Goal: Task Accomplishment & Management: Manage account settings

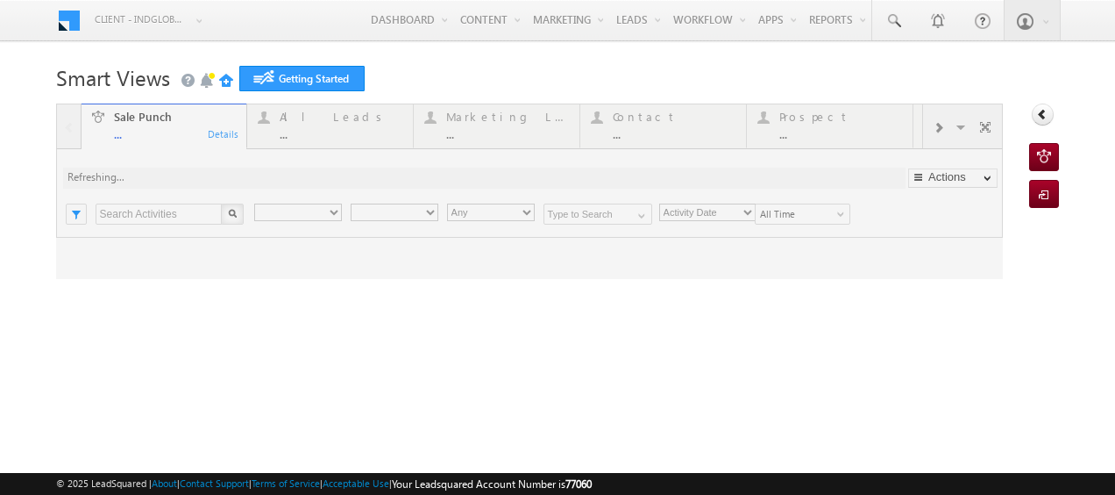
type input "Any Owner"
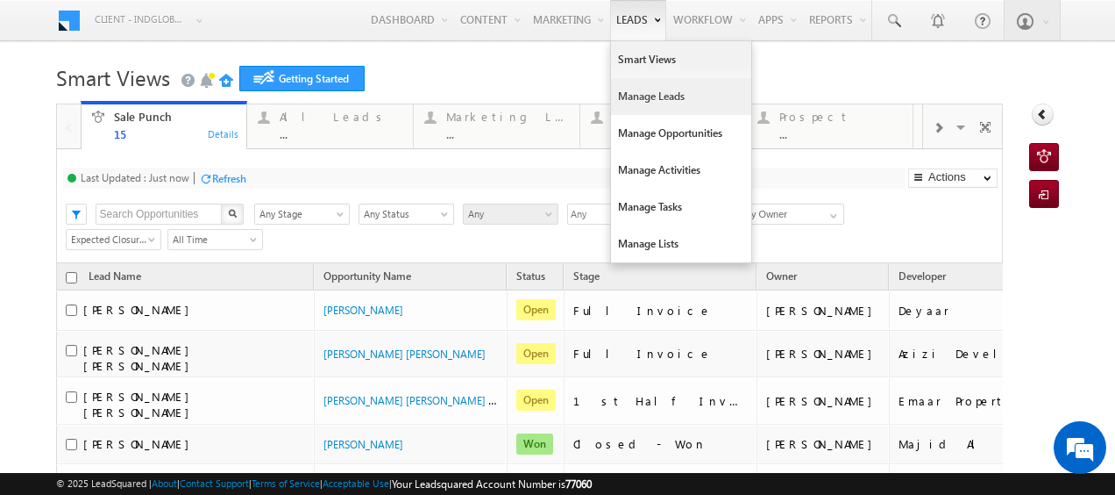
click at [637, 89] on link "Manage Leads" at bounding box center [681, 96] width 140 height 37
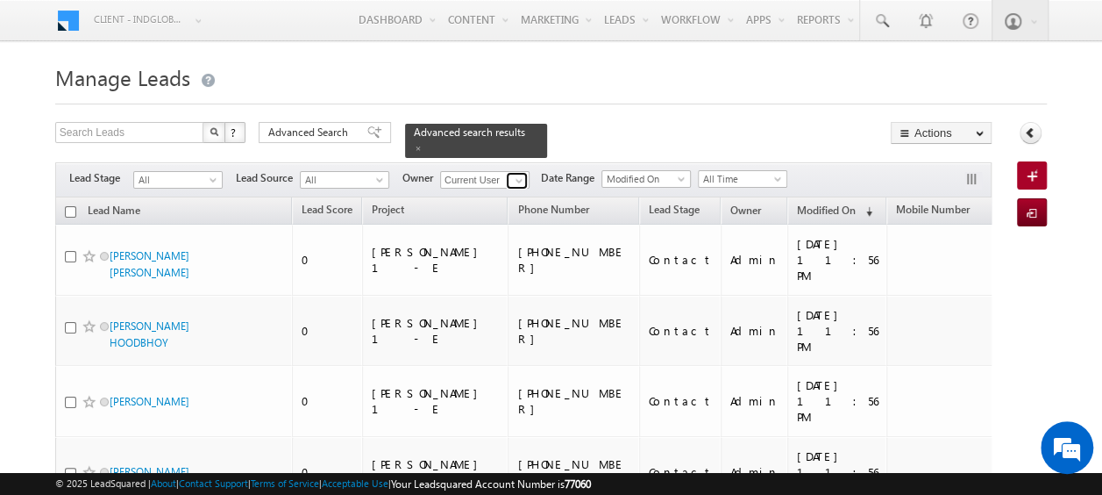
click at [517, 174] on span at bounding box center [519, 181] width 14 height 14
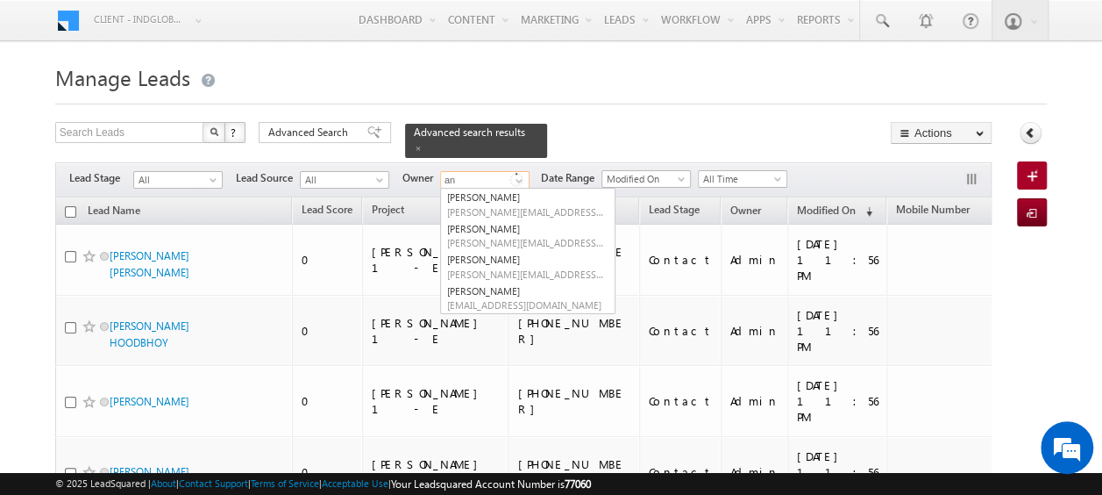
type input "a"
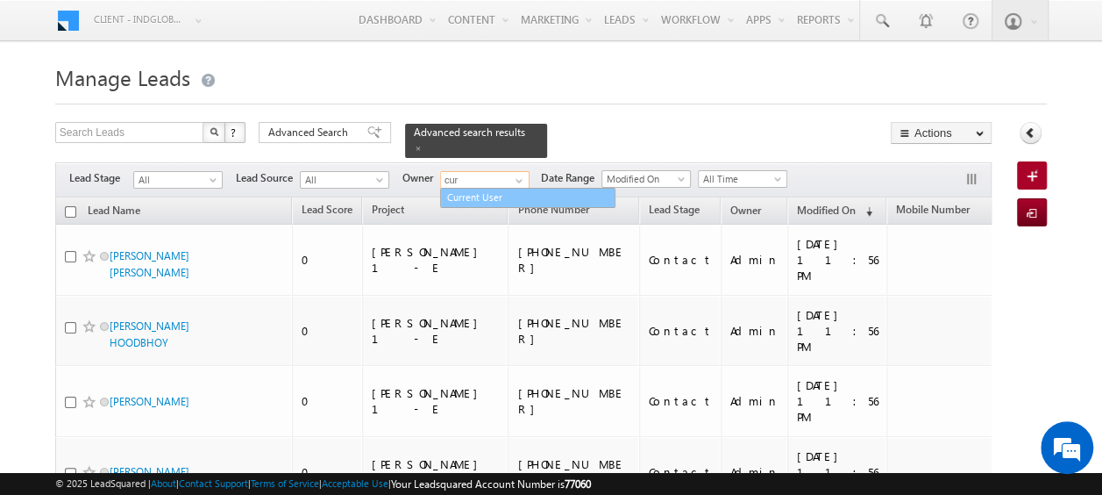
click at [509, 188] on link "Current User" at bounding box center [527, 198] width 175 height 20
type input "Current User"
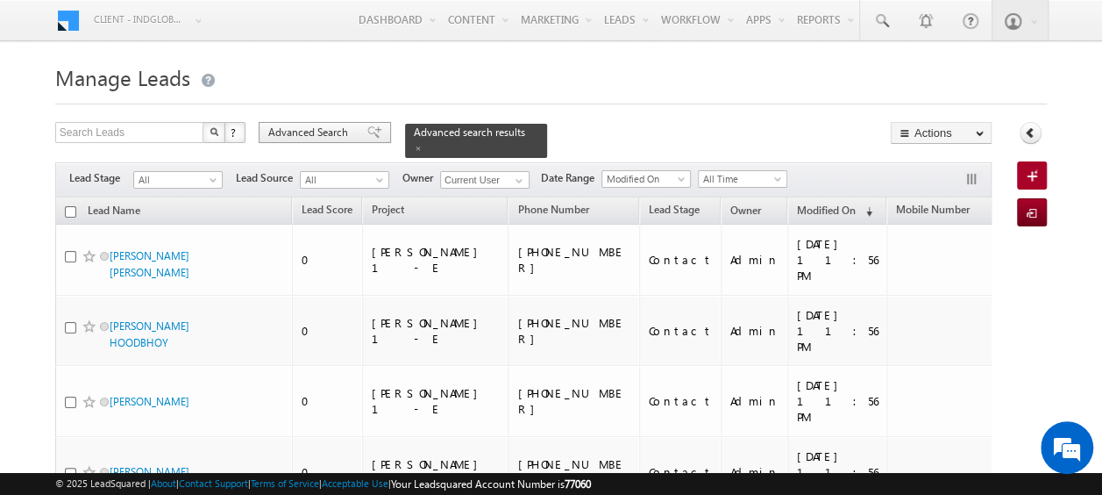
click at [323, 131] on span "Advanced Search" at bounding box center [310, 133] width 85 height 16
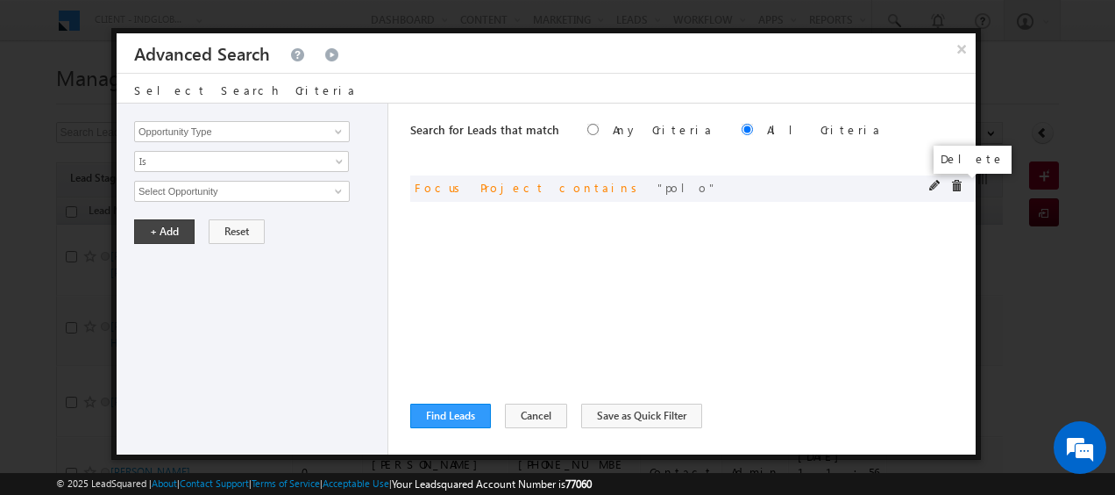
click at [951, 186] on span at bounding box center [957, 186] width 12 height 12
click at [324, 137] on input "Opportunity Type" at bounding box center [242, 131] width 216 height 21
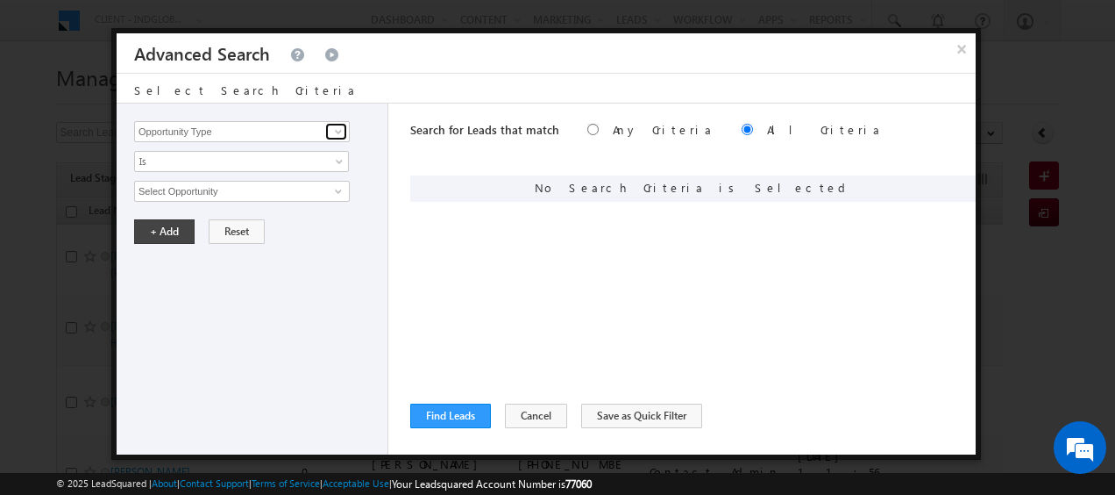
click at [332, 135] on span at bounding box center [338, 132] width 14 height 14
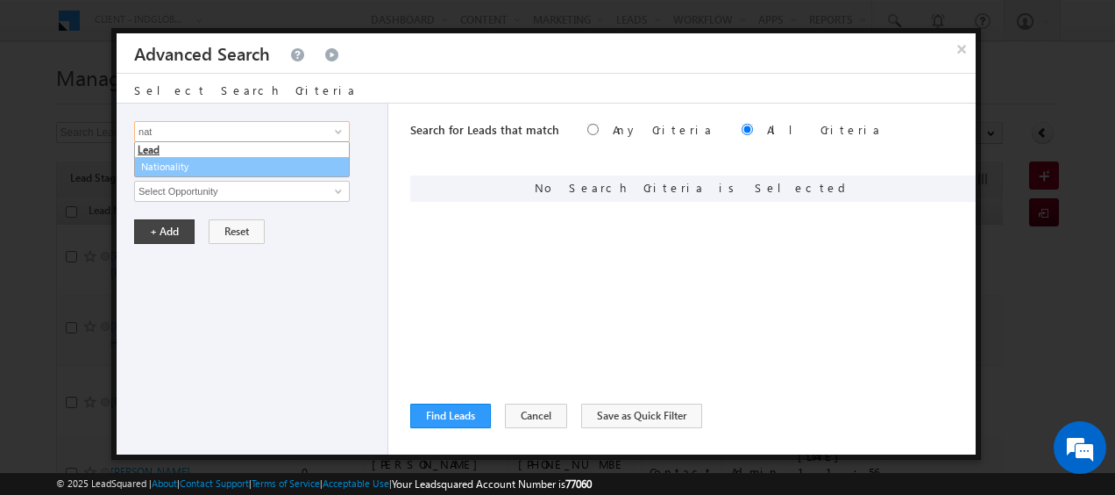
click at [209, 168] on link "Nationality" at bounding box center [242, 167] width 216 height 20
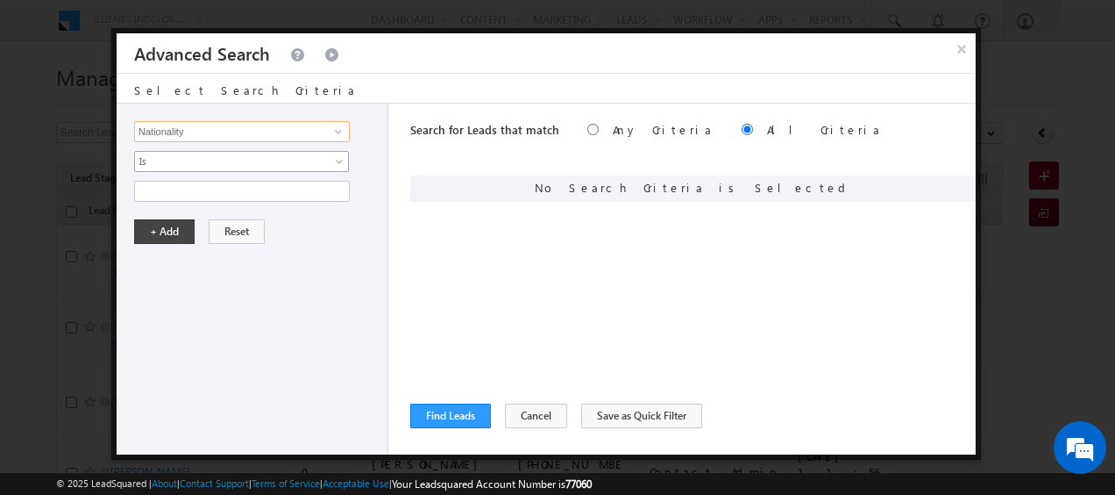
type input "Nationality"
click at [340, 160] on span at bounding box center [341, 165] width 14 height 14
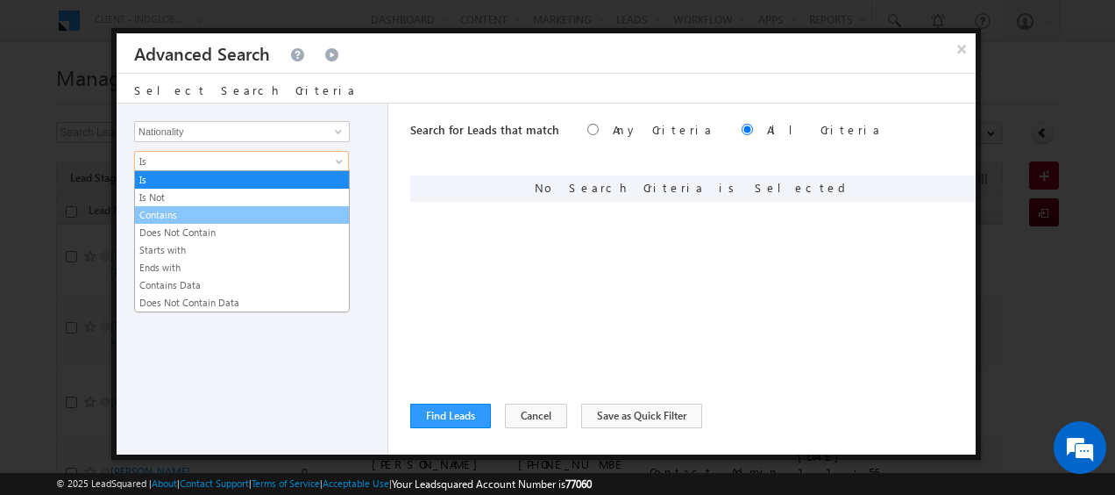
click at [168, 216] on link "Contains" at bounding box center [242, 215] width 214 height 16
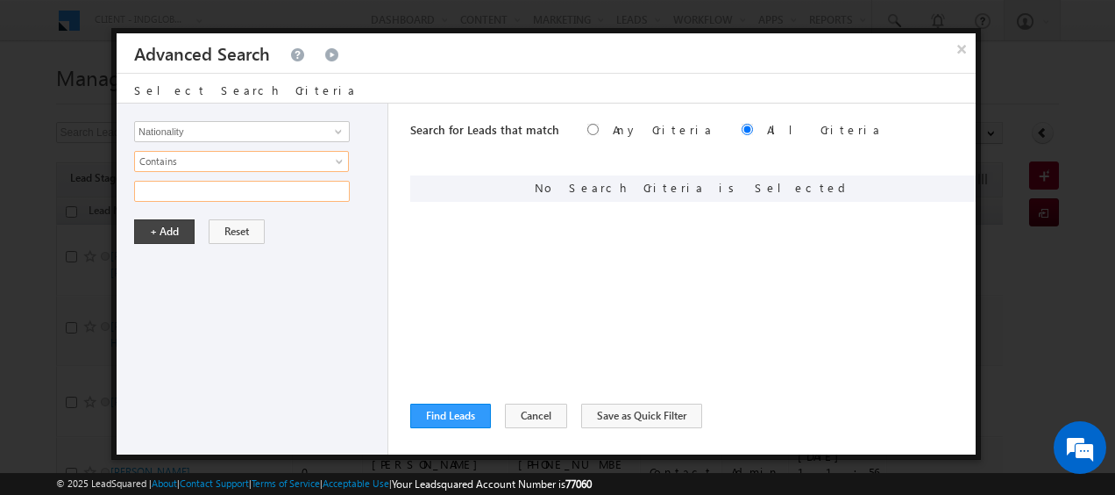
click at [199, 188] on input "text" at bounding box center [242, 191] width 216 height 21
type input "[GEOGRAPHIC_DATA]"
click at [167, 223] on button "+ Add" at bounding box center [164, 231] width 61 height 25
click at [337, 132] on span at bounding box center [338, 132] width 14 height 14
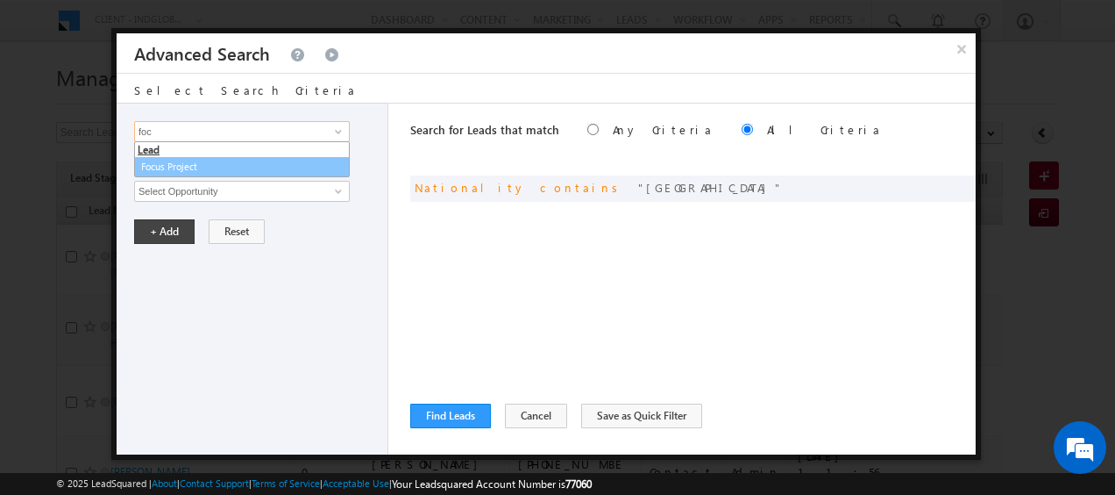
click at [242, 165] on link "Focus Project" at bounding box center [242, 167] width 216 height 20
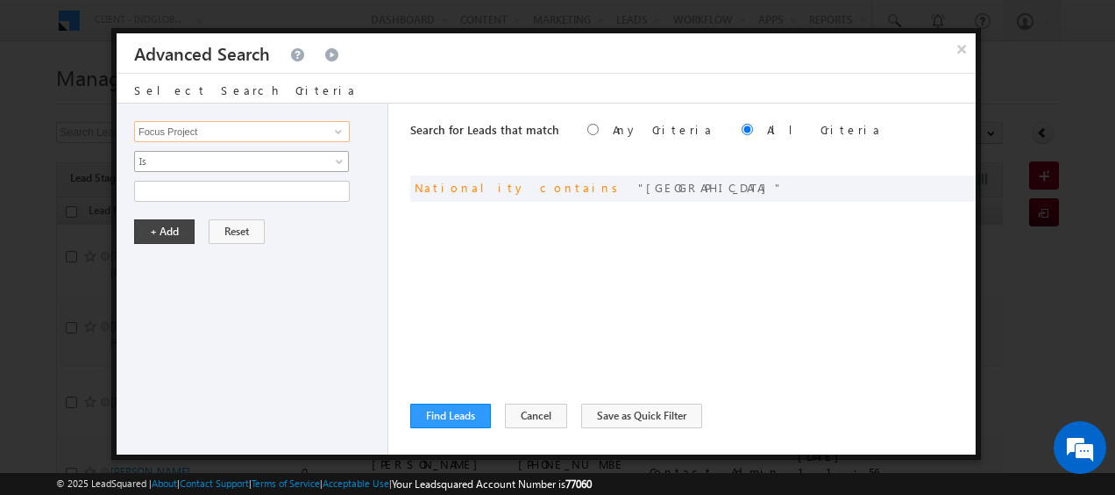
type input "Focus Project"
click at [338, 158] on span at bounding box center [341, 165] width 14 height 14
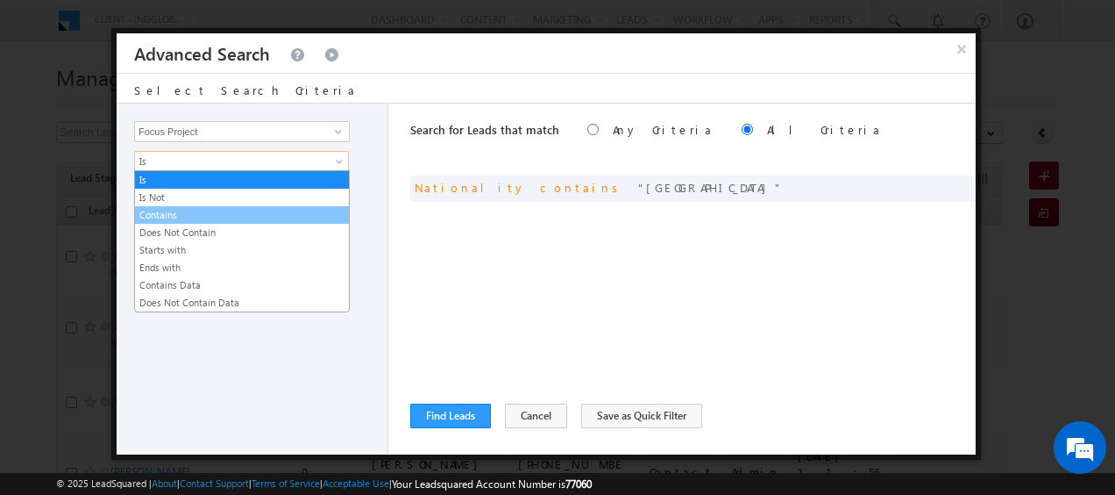
click at [149, 213] on link "Contains" at bounding box center [242, 215] width 214 height 16
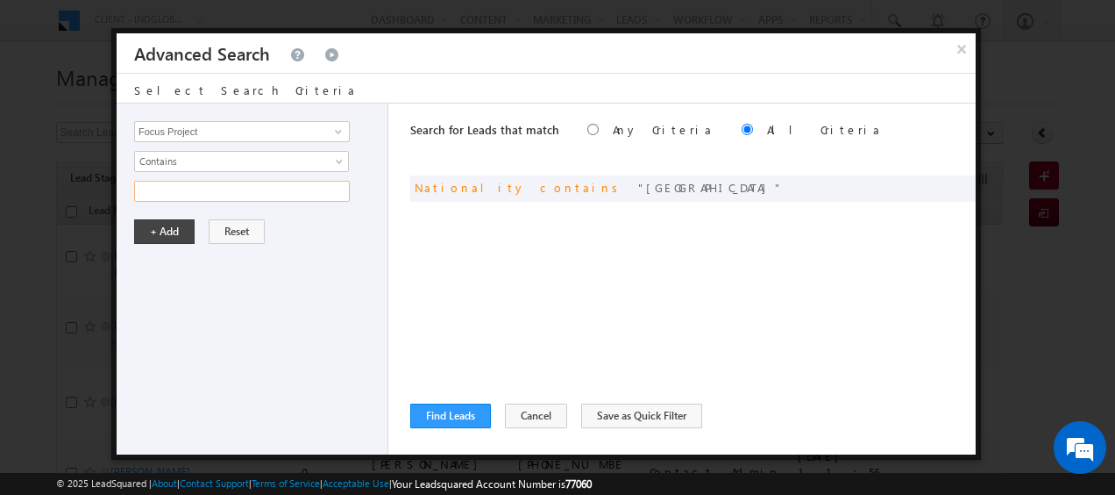
click at [181, 193] on input "text" at bounding box center [242, 191] width 216 height 21
type input "masaar"
click at [173, 219] on button "+ Add" at bounding box center [164, 231] width 61 height 25
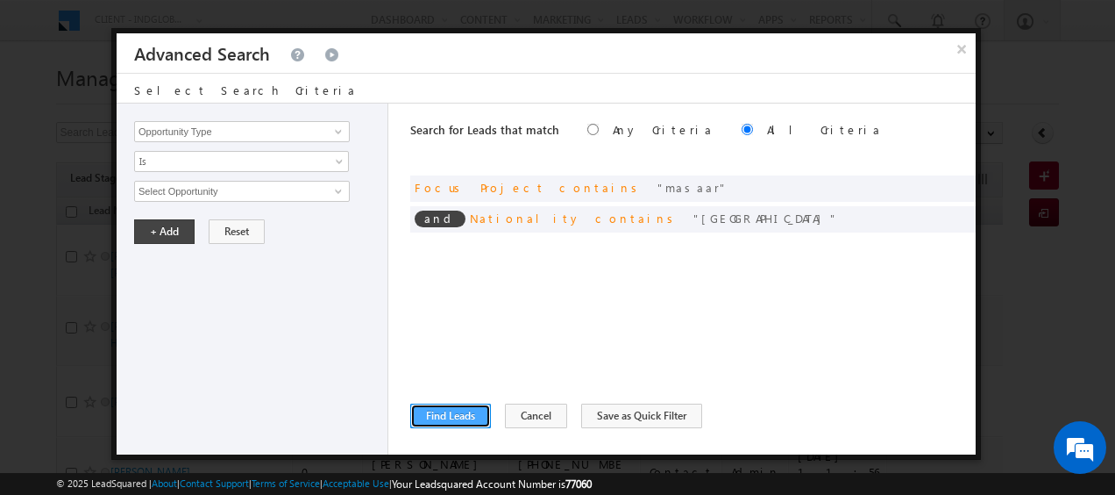
click at [457, 407] on button "Find Leads" at bounding box center [450, 415] width 81 height 25
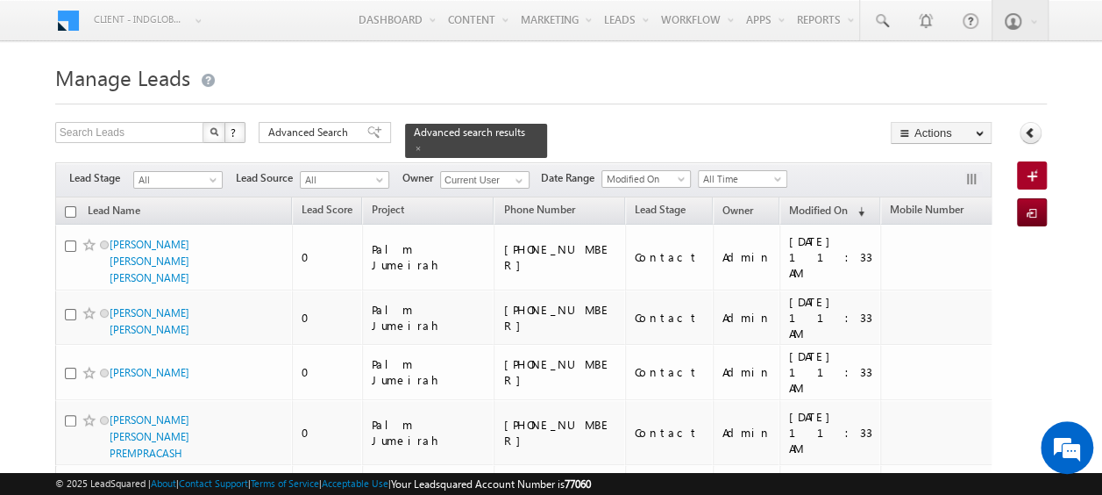
click at [68, 206] on input "checkbox" at bounding box center [70, 211] width 11 height 11
checkbox input "true"
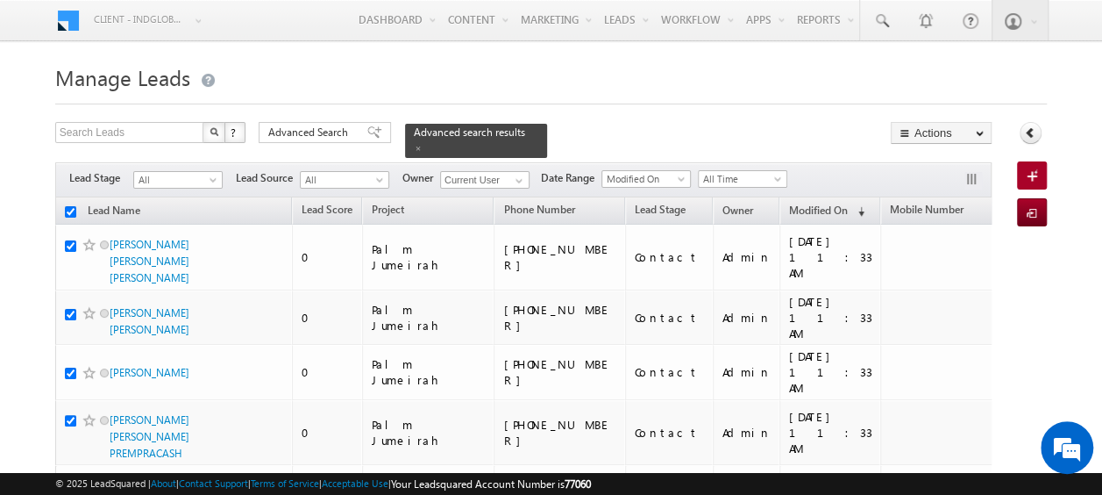
checkbox input "true"
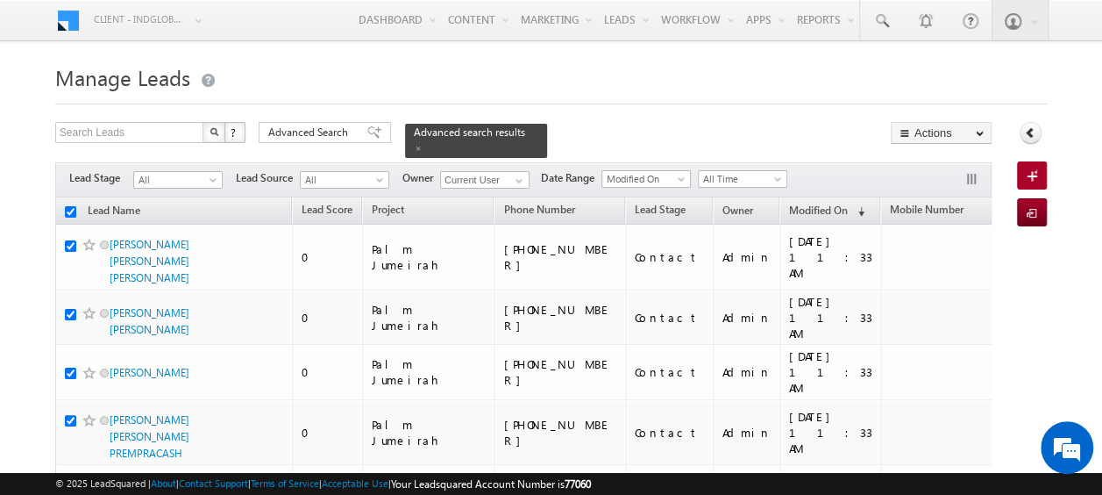
checkbox input "true"
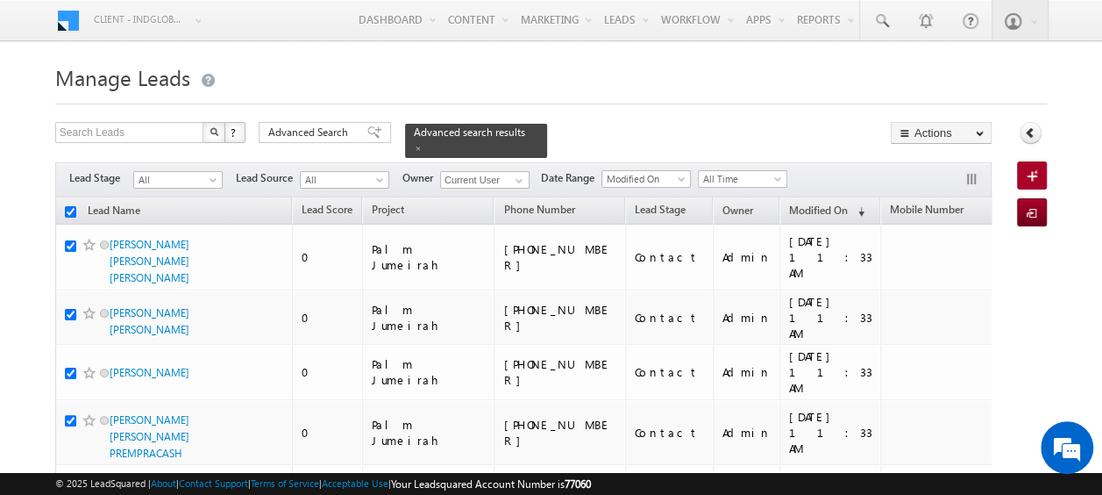
checkbox input "true"
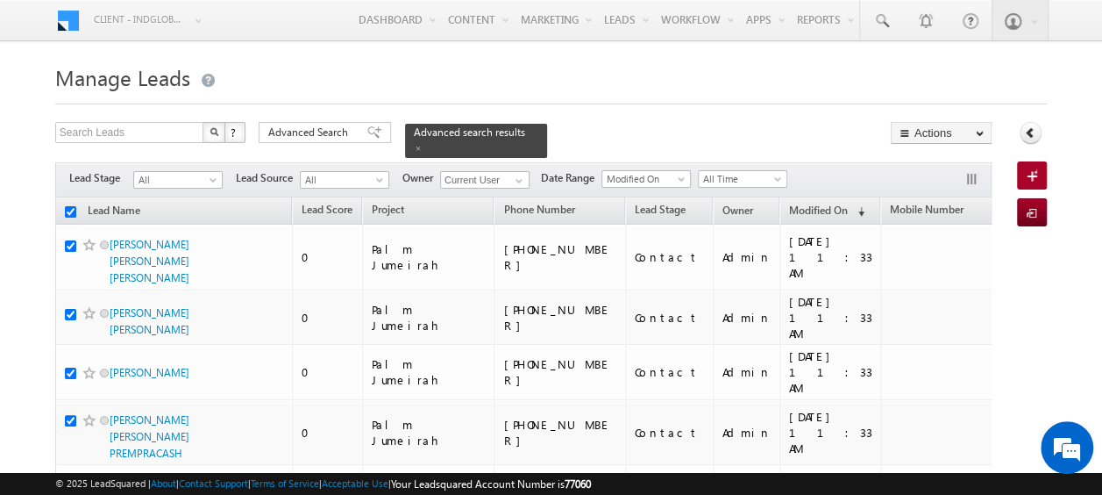
checkbox input "true"
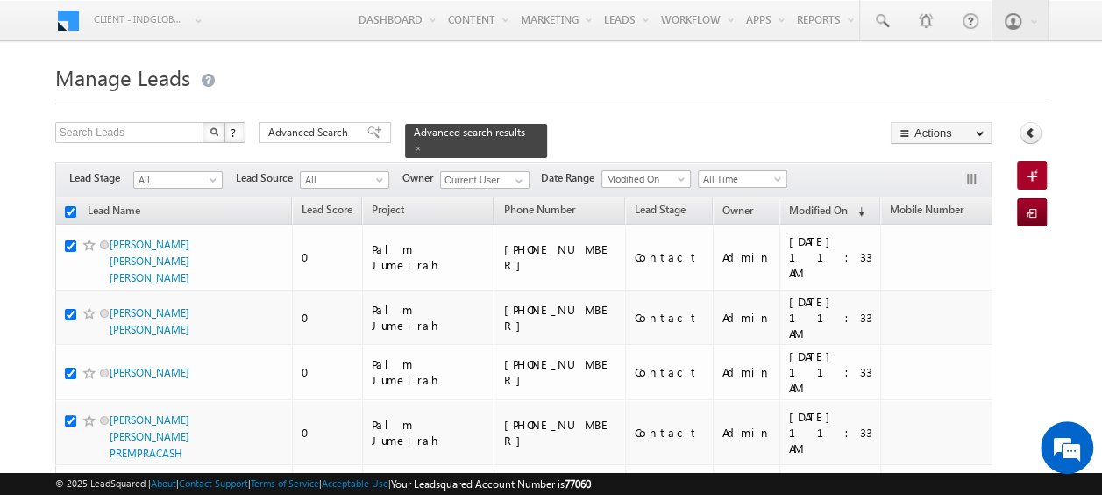
checkbox input "true"
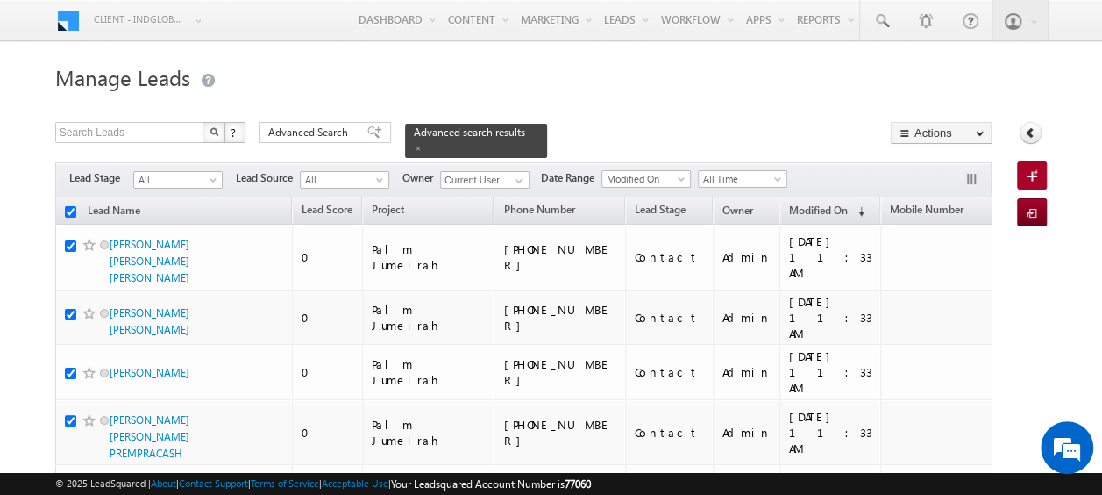
checkbox input "true"
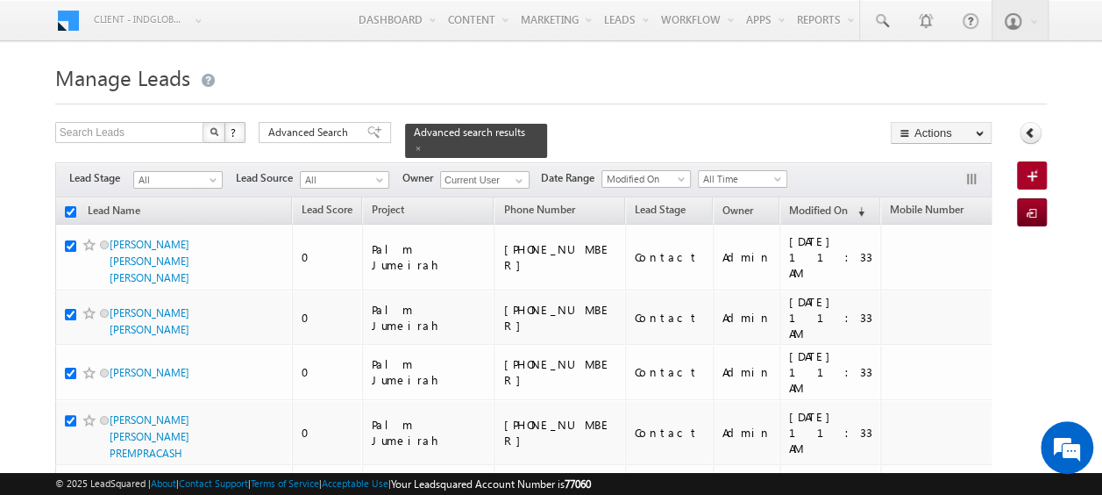
checkbox input "true"
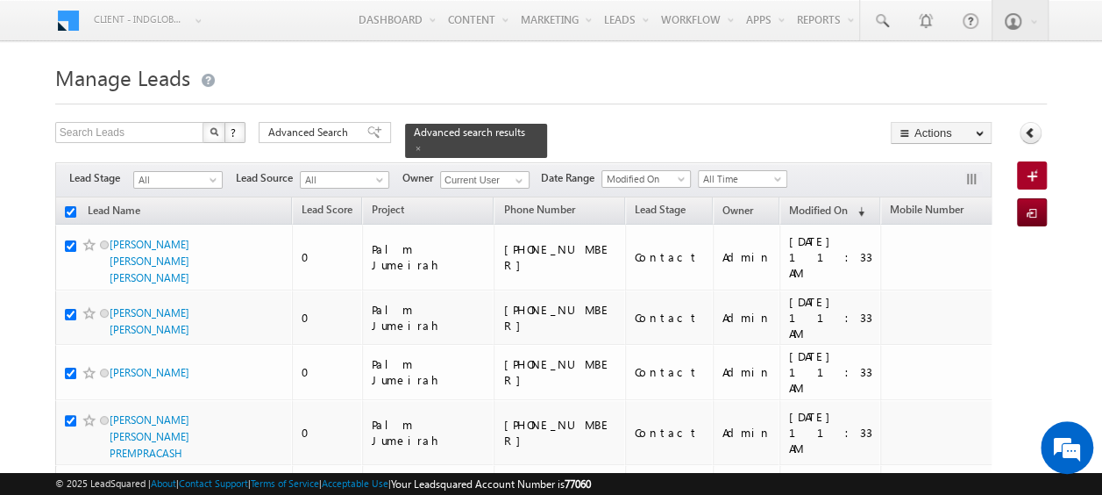
checkbox input "true"
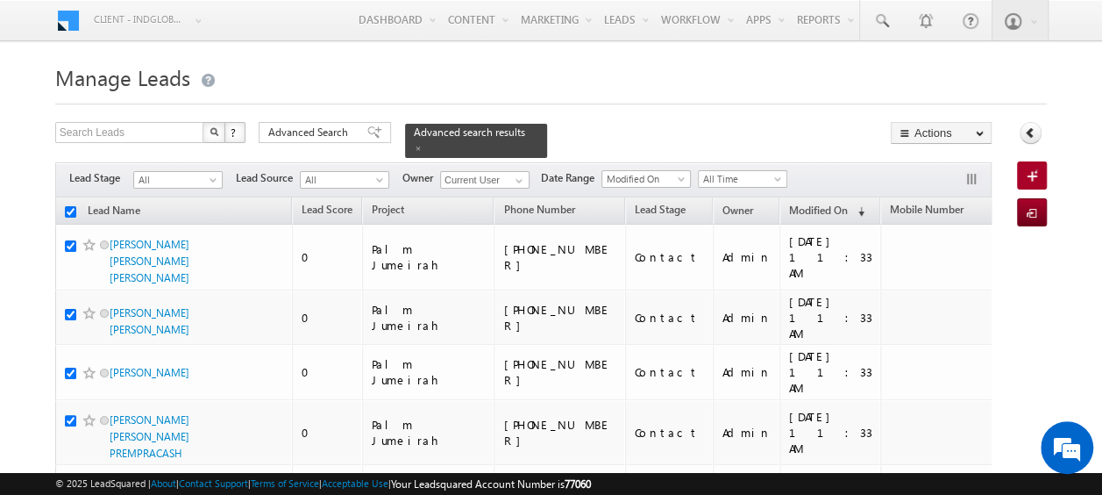
checkbox input "true"
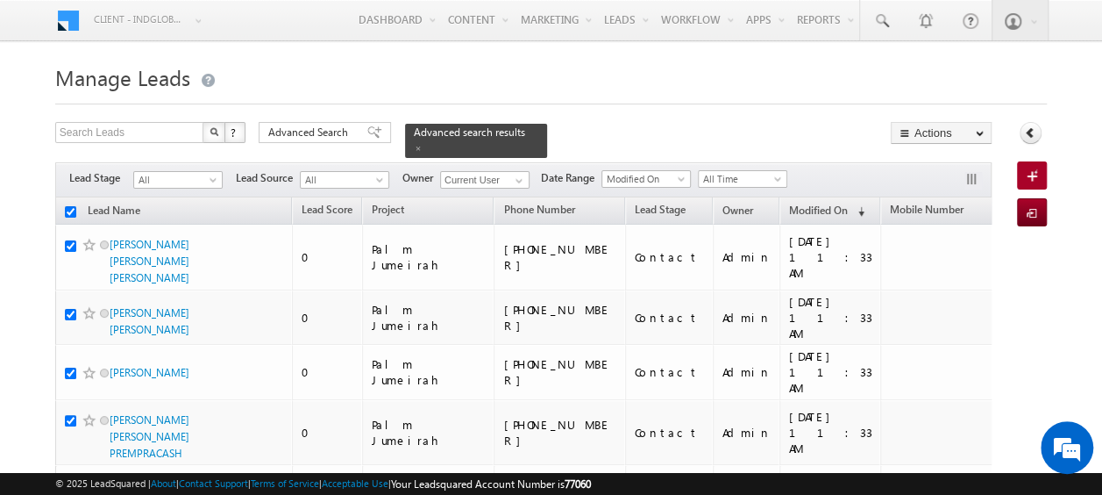
checkbox input "true"
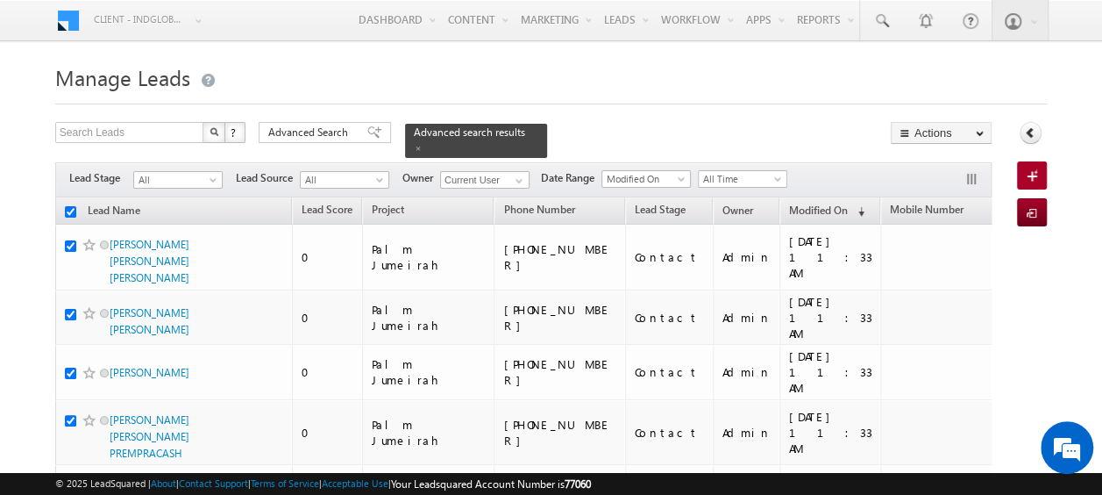
checkbox input "true"
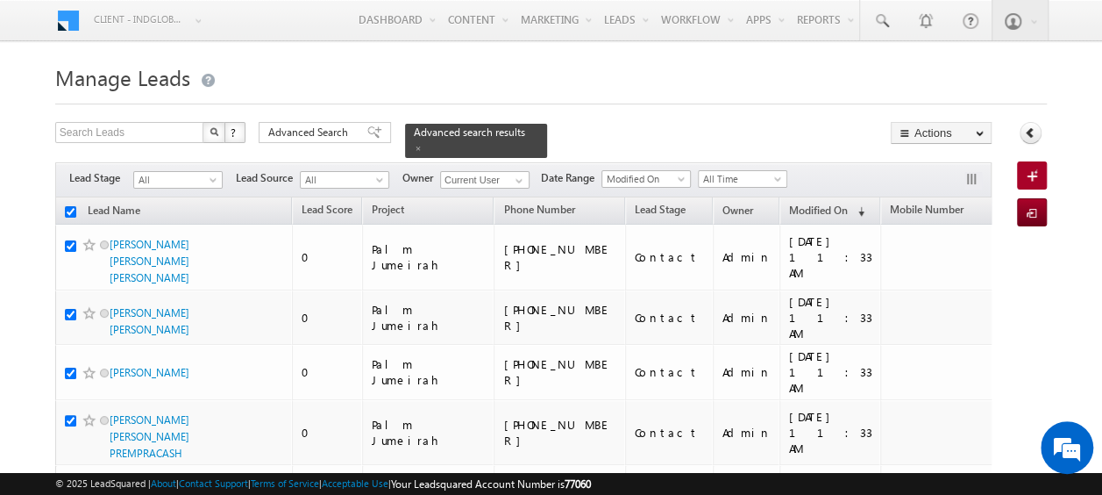
checkbox input "true"
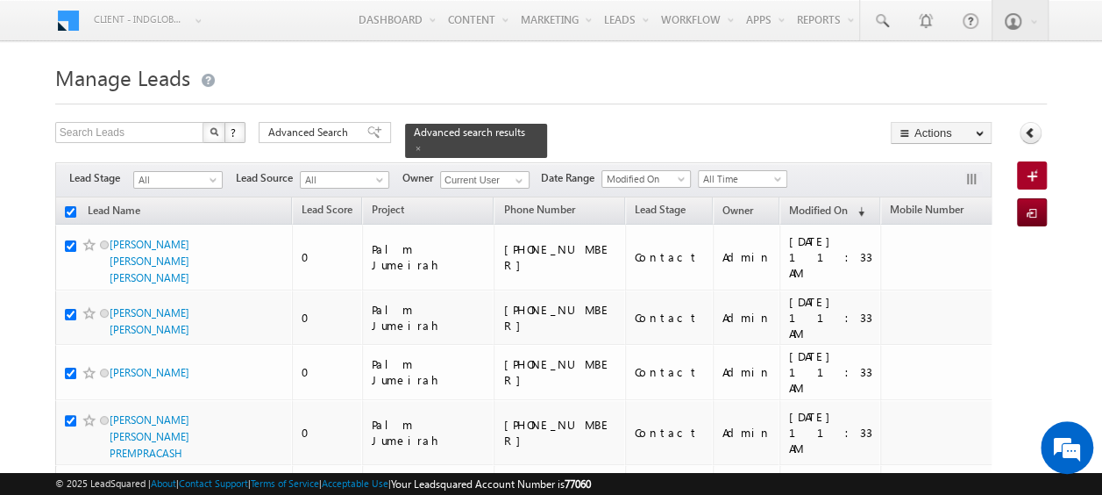
checkbox input "true"
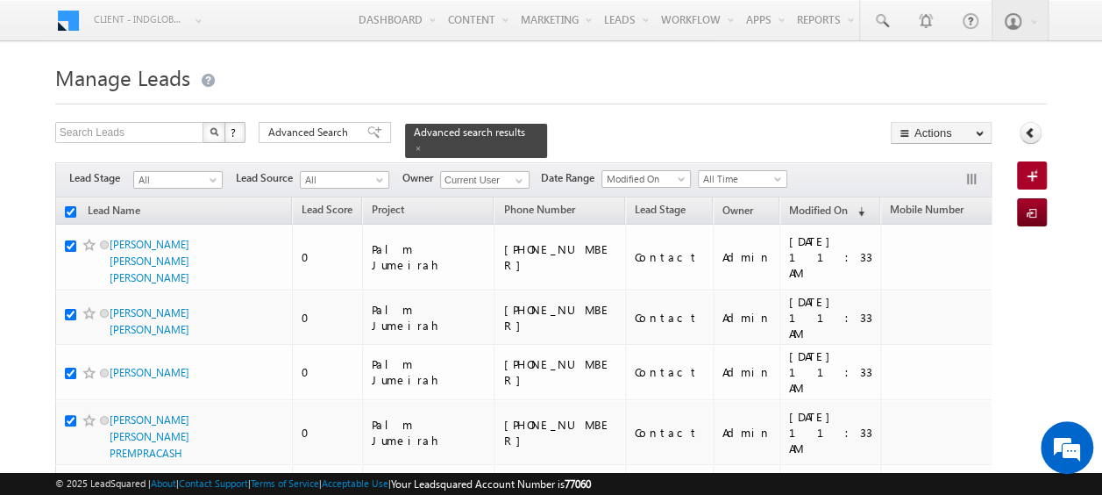
checkbox input "true"
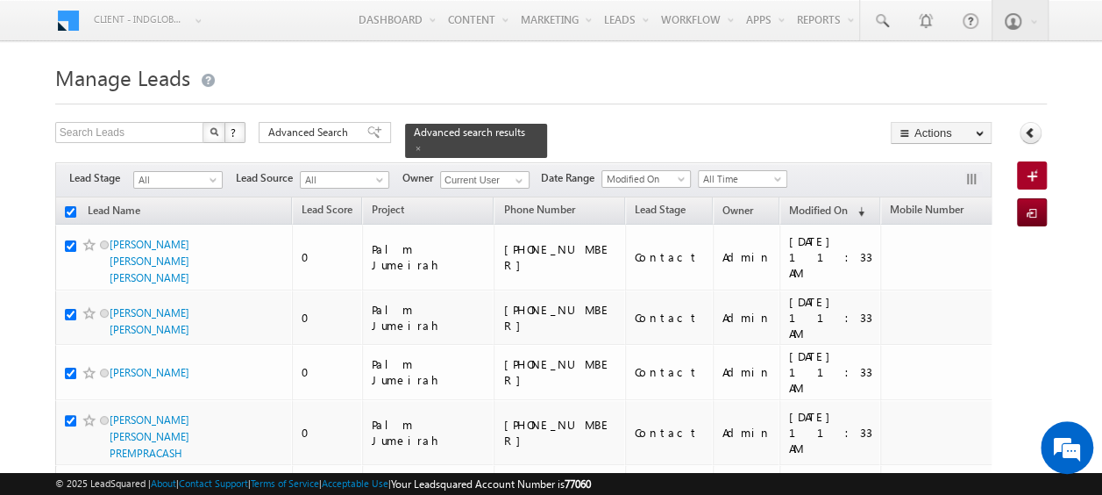
checkbox input "true"
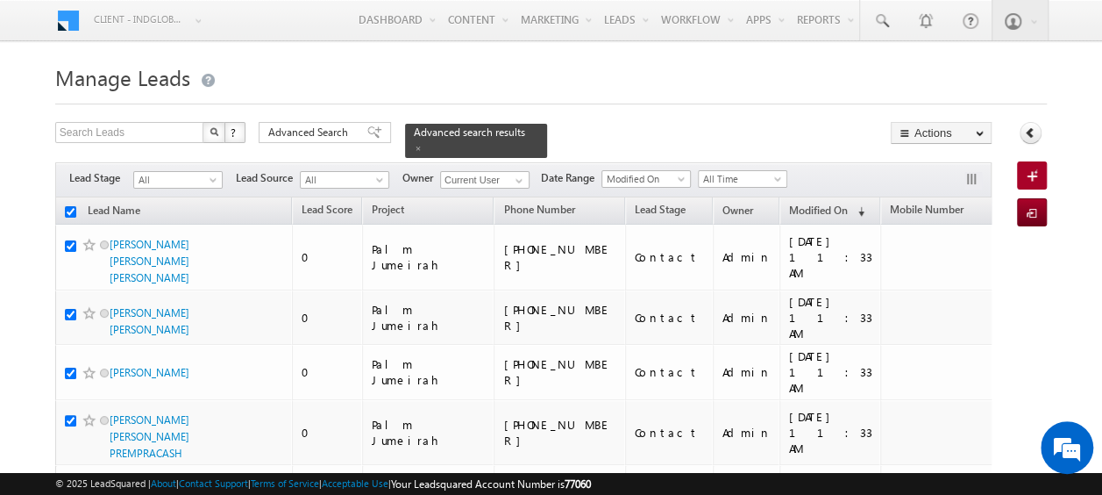
checkbox input "true"
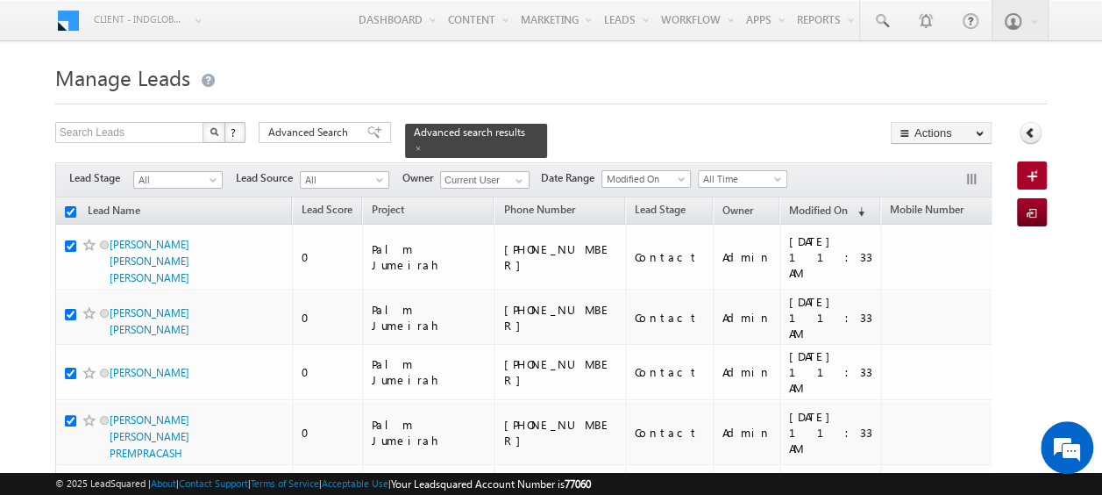
checkbox input "true"
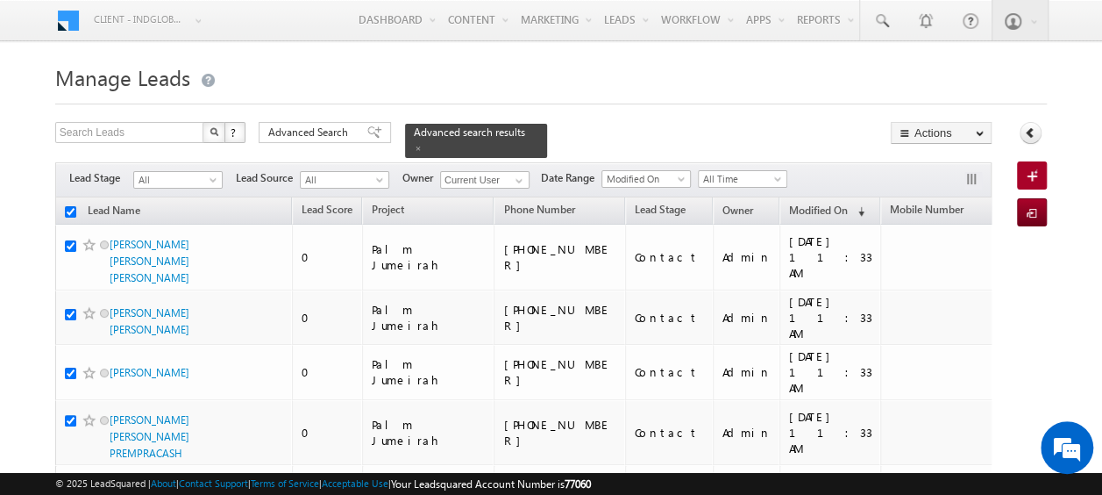
checkbox input "true"
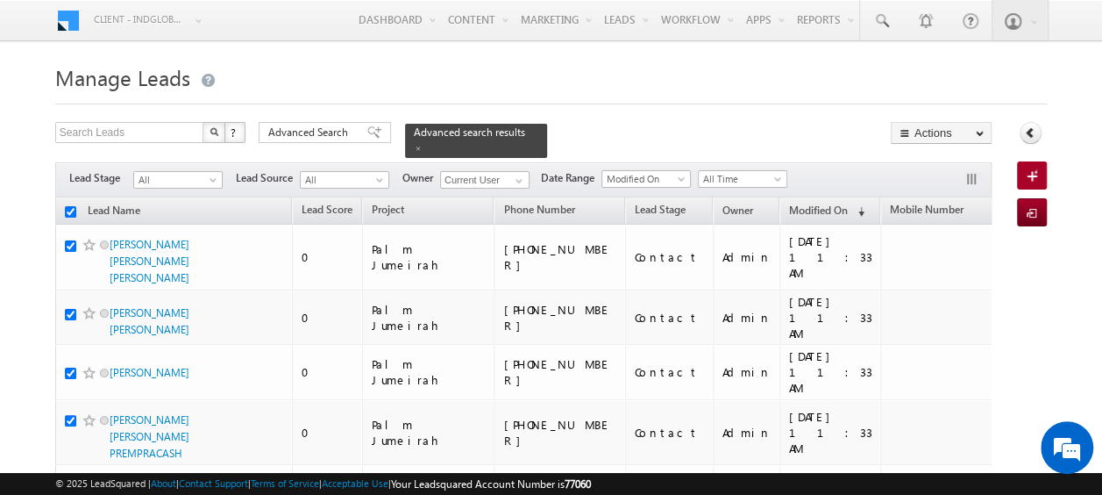
checkbox input "true"
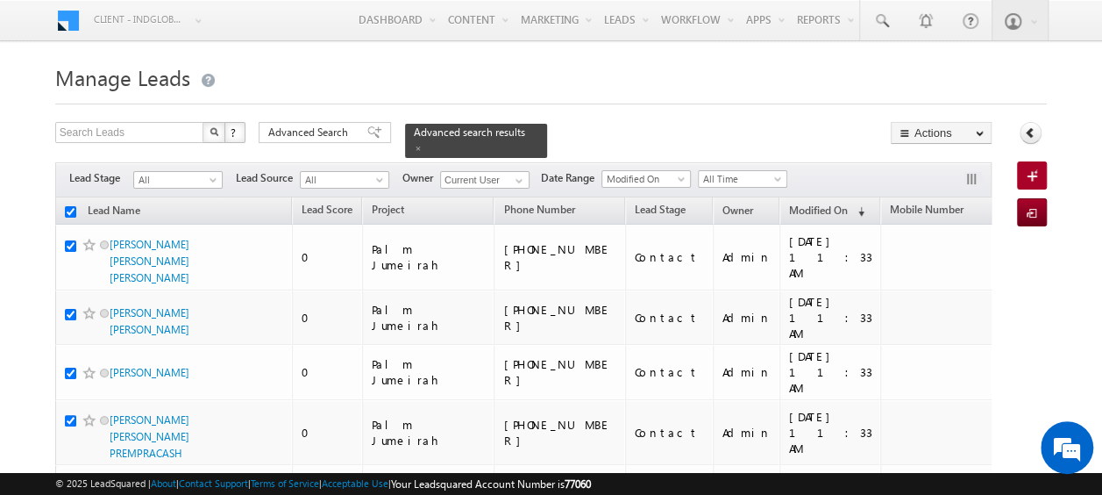
checkbox input "true"
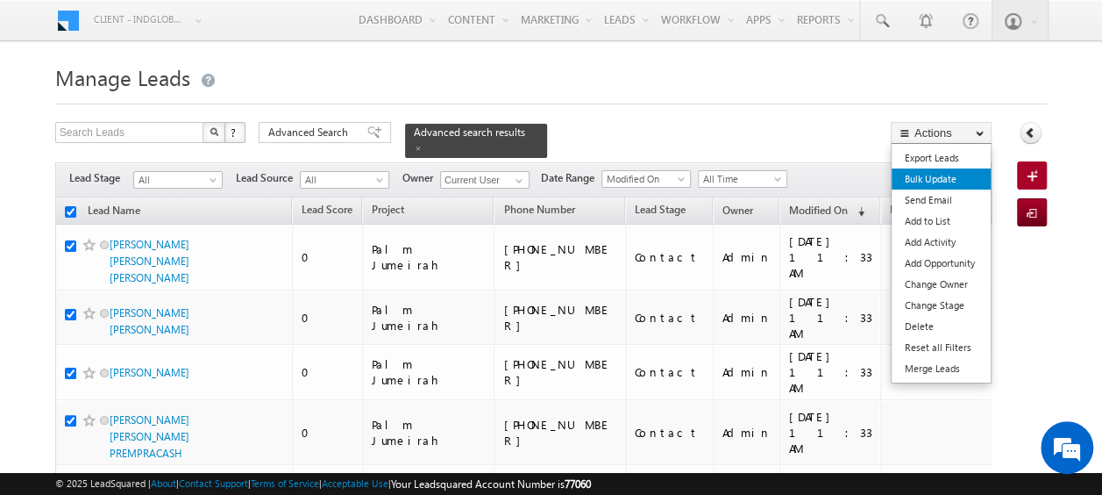
click at [933, 181] on link "Bulk Update" at bounding box center [941, 178] width 99 height 21
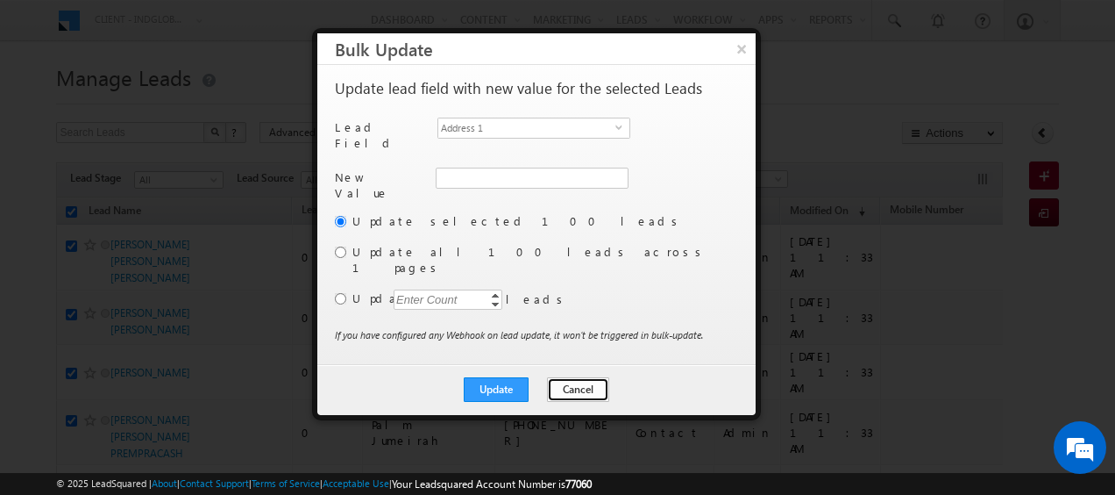
click at [586, 377] on button "Cancel" at bounding box center [578, 389] width 62 height 25
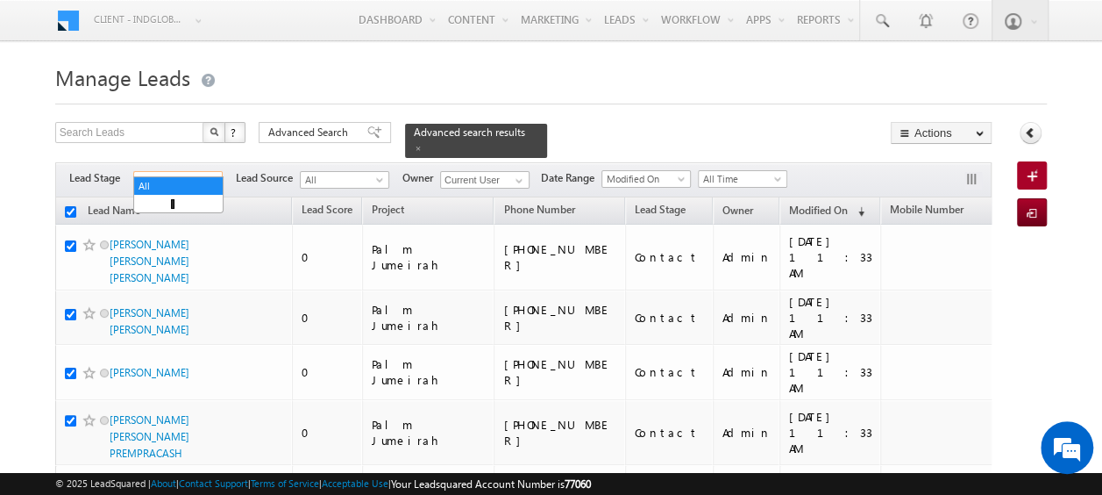
click at [215, 176] on span at bounding box center [215, 183] width 14 height 14
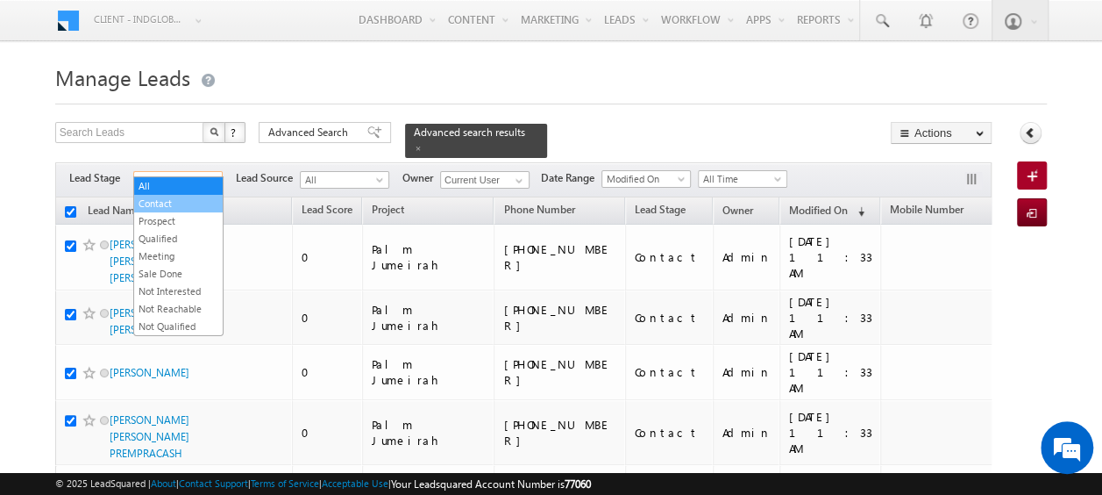
click at [170, 203] on link "Contact" at bounding box center [178, 204] width 89 height 16
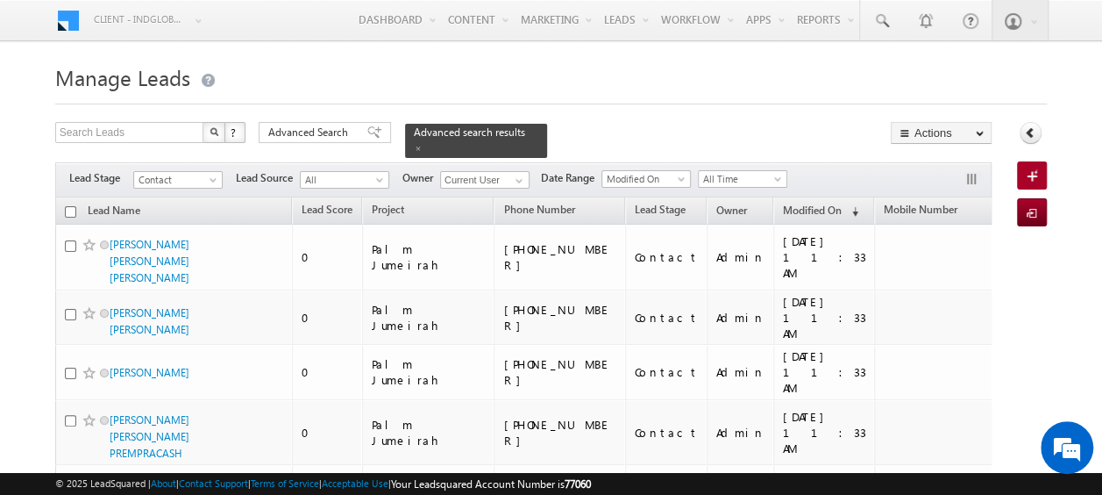
click at [71, 206] on input "checkbox" at bounding box center [70, 211] width 11 height 11
checkbox input "true"
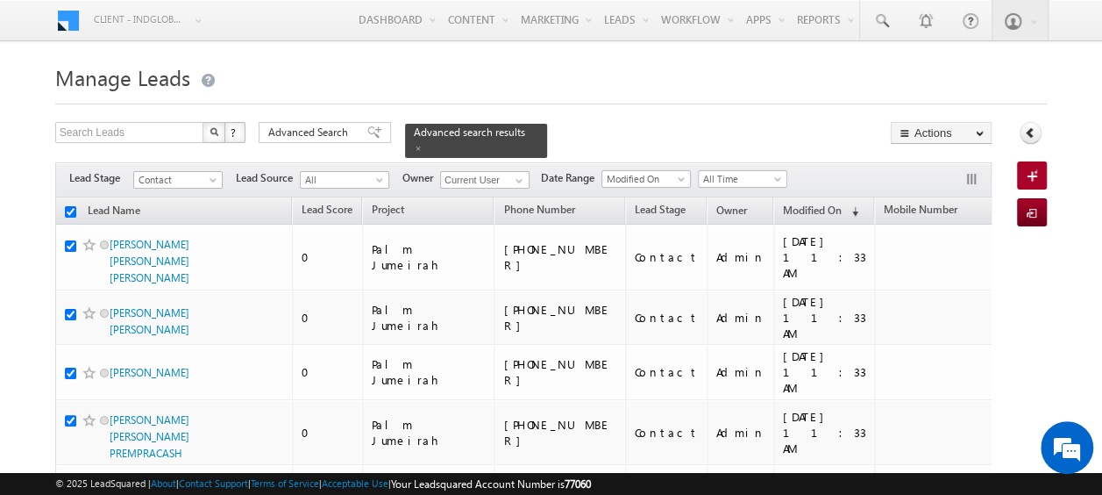
checkbox input "true"
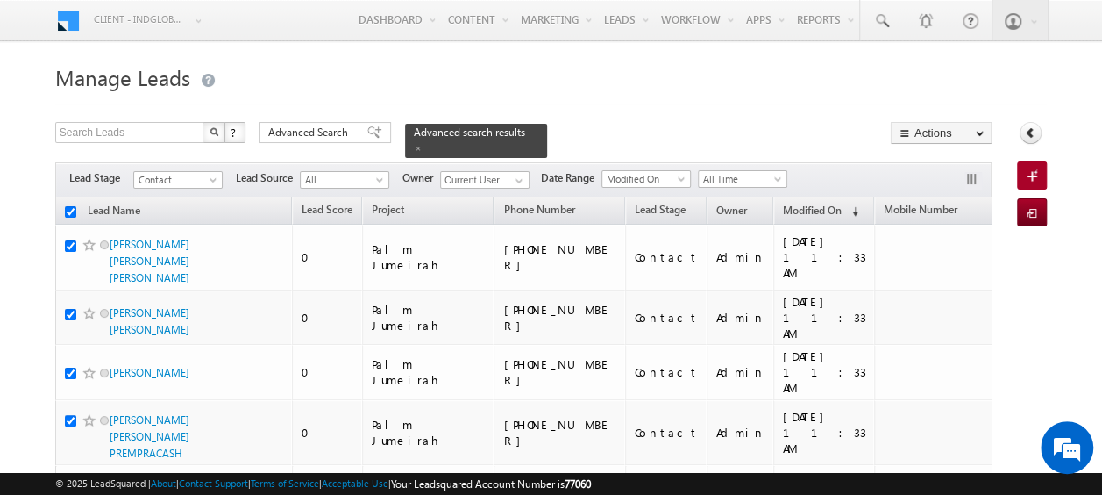
checkbox input "true"
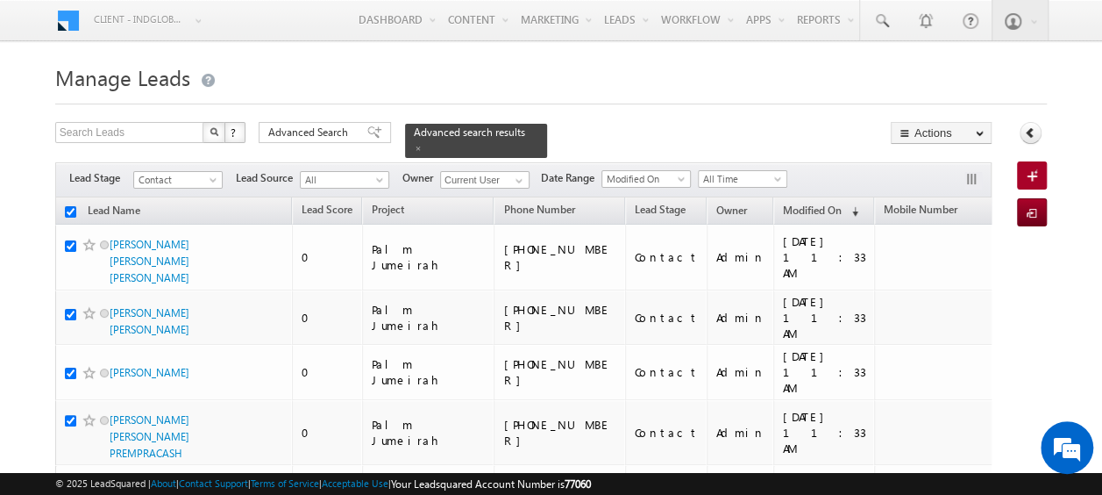
checkbox input "true"
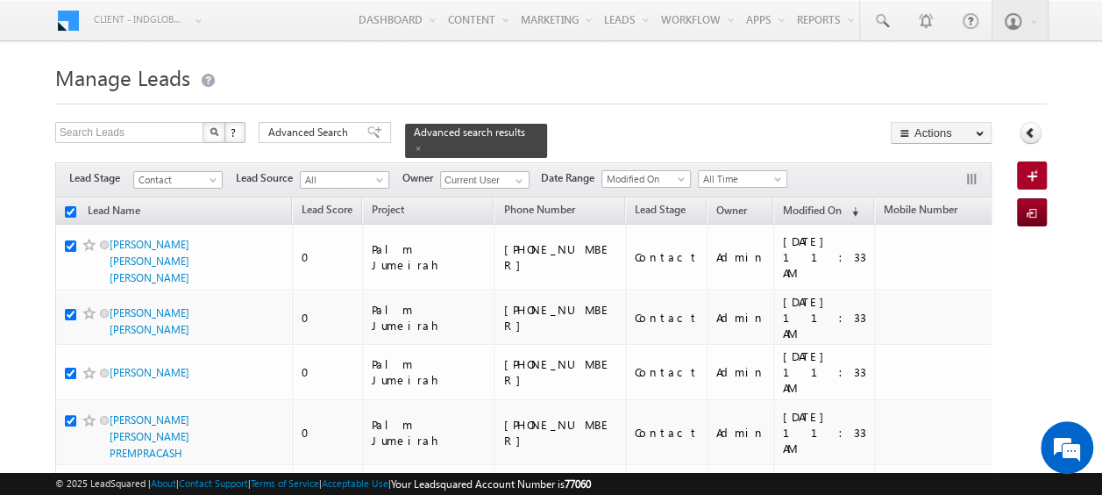
checkbox input "true"
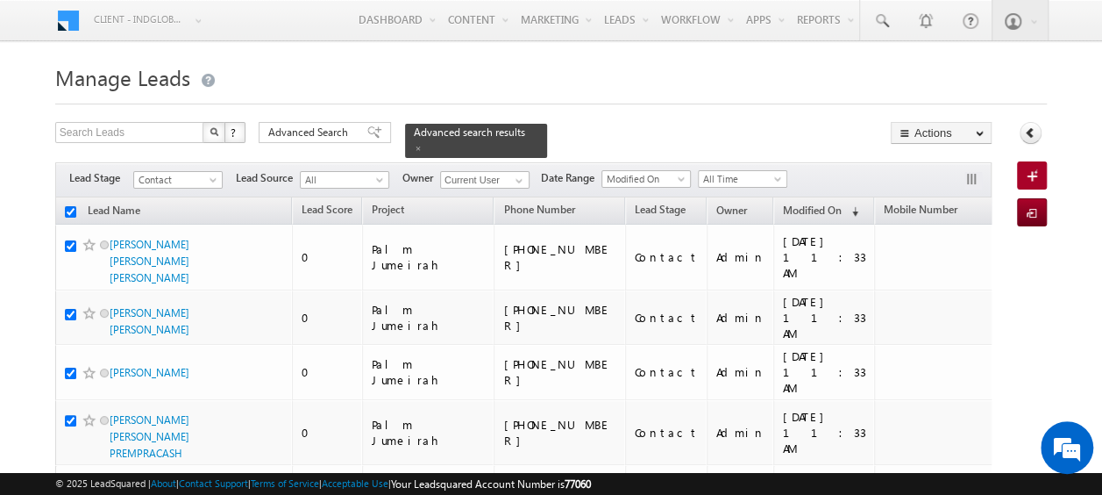
checkbox input "true"
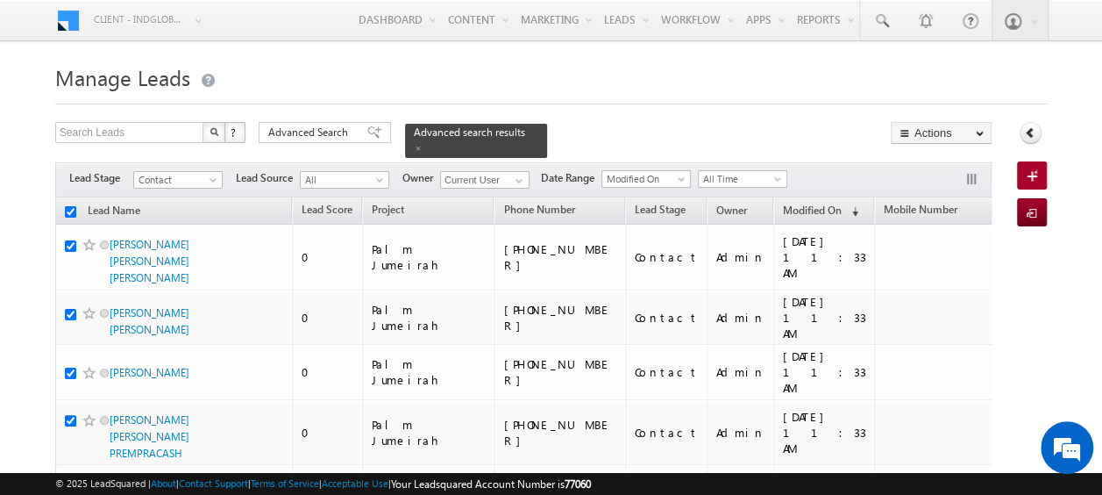
checkbox input "true"
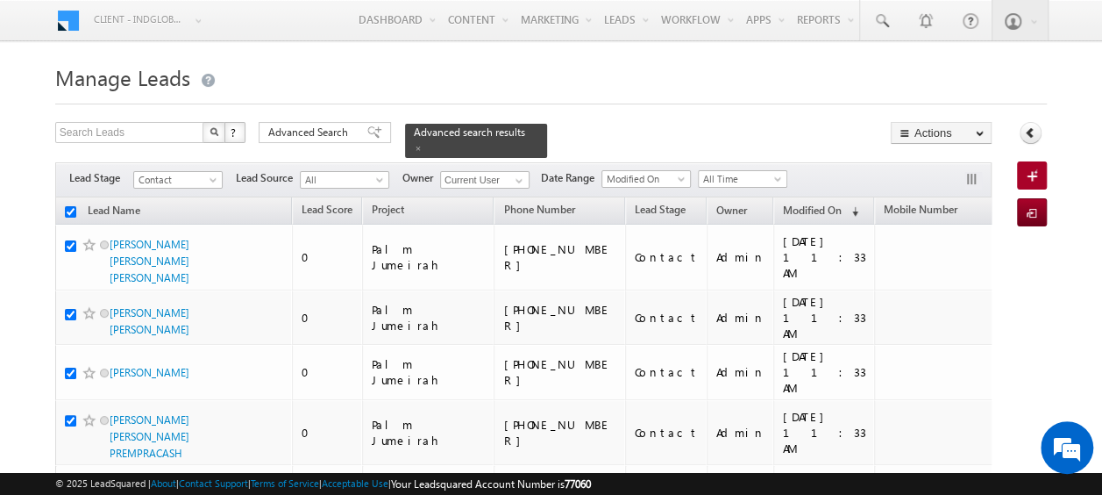
checkbox input "true"
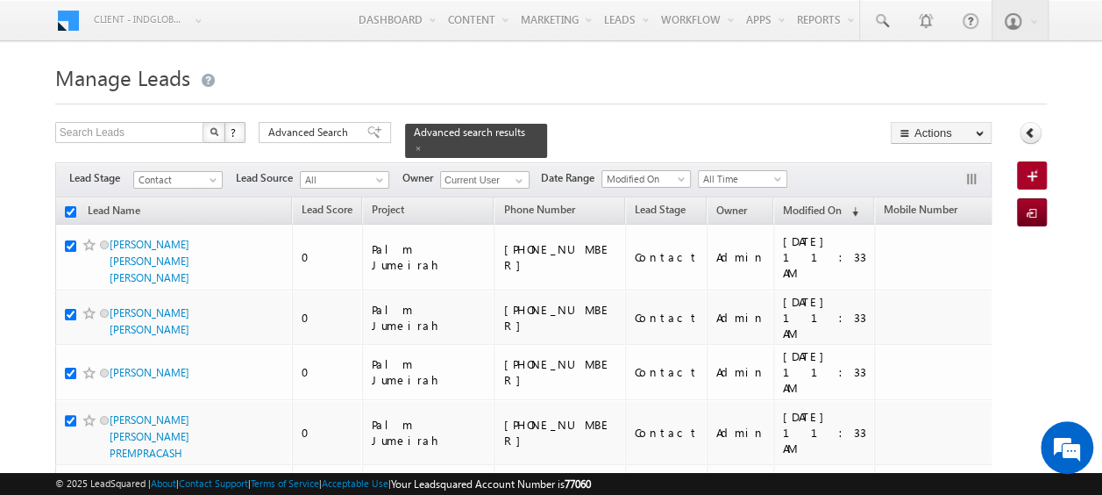
checkbox input "true"
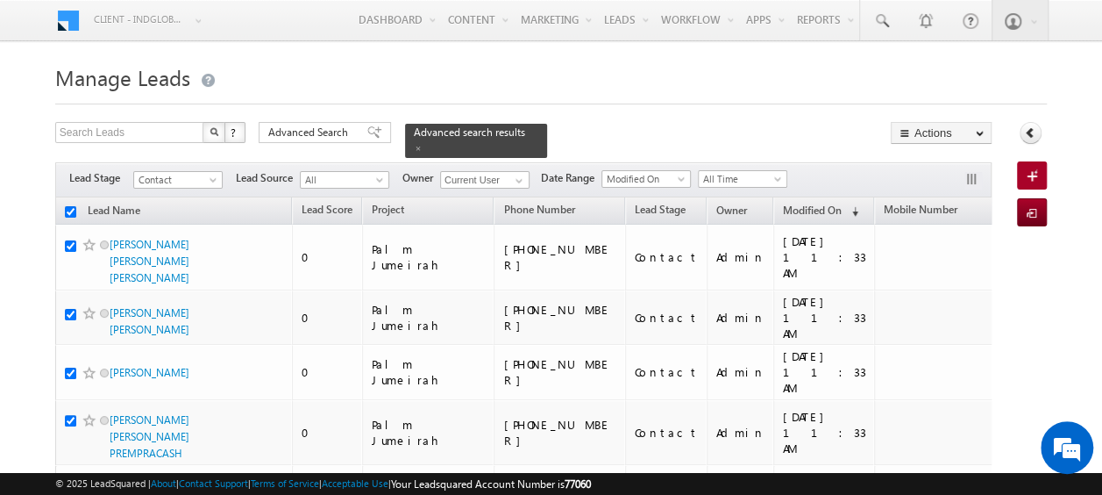
checkbox input "true"
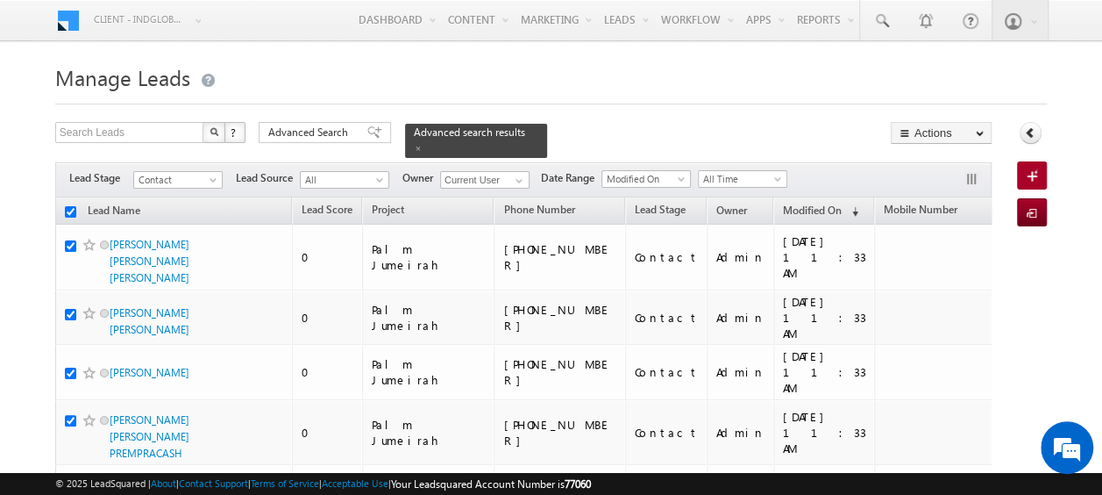
checkbox input "true"
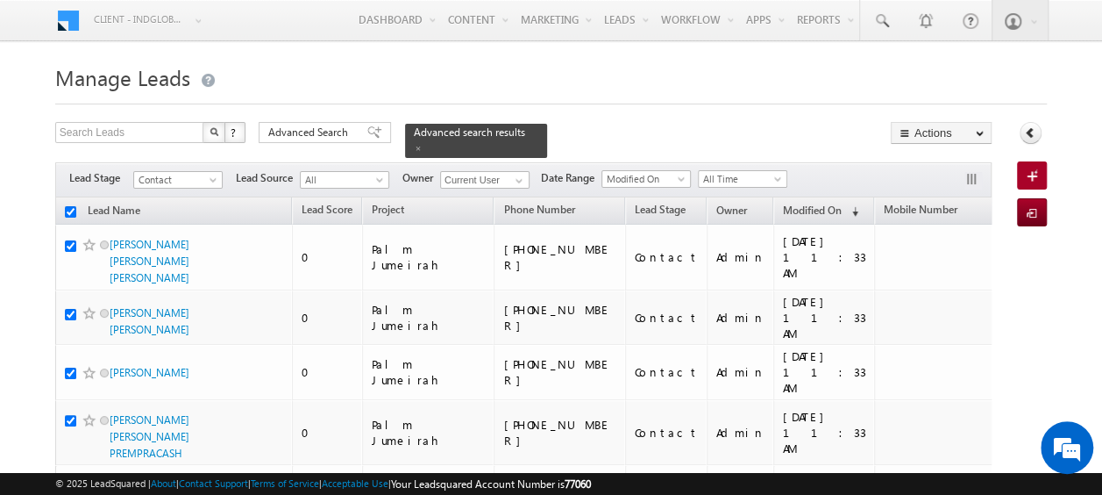
checkbox input "true"
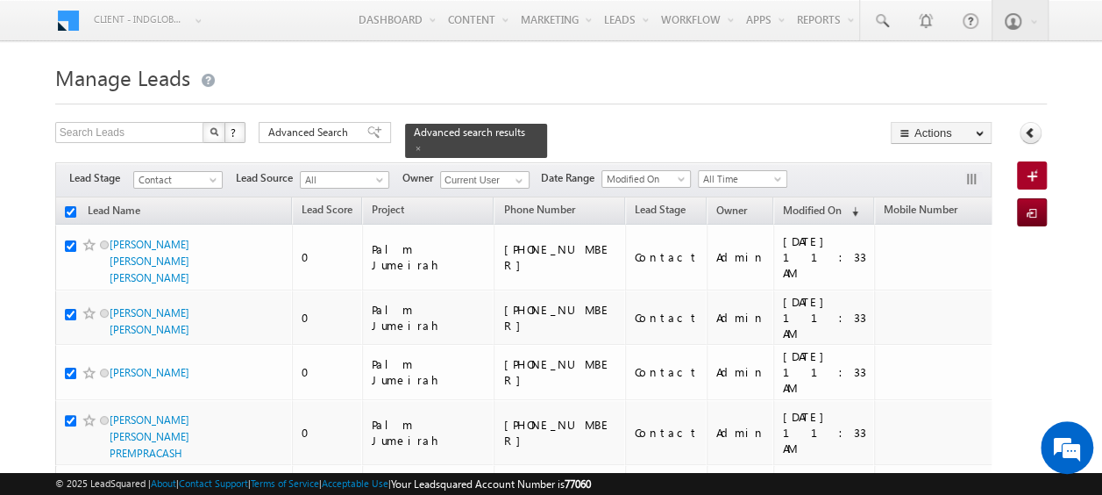
checkbox input "true"
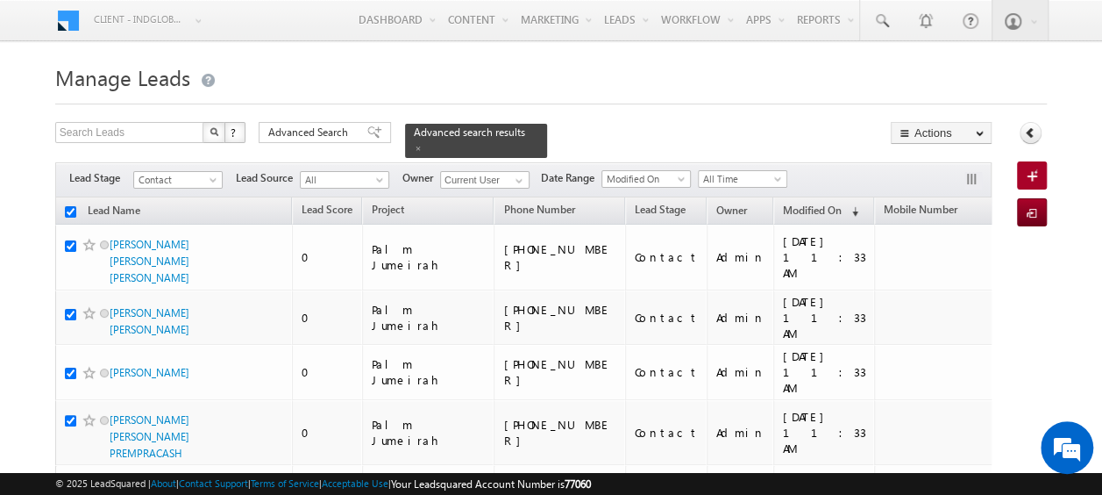
checkbox input "true"
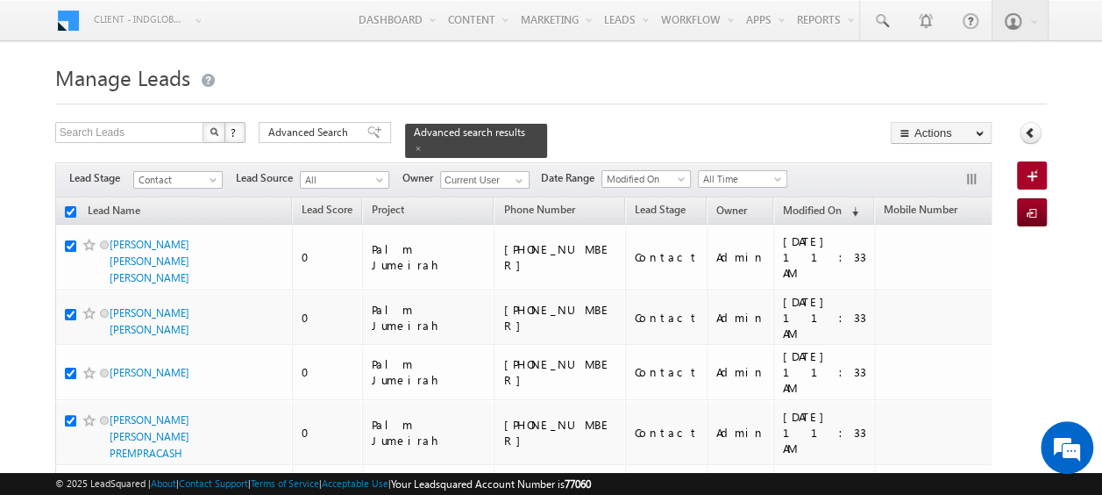
checkbox input "true"
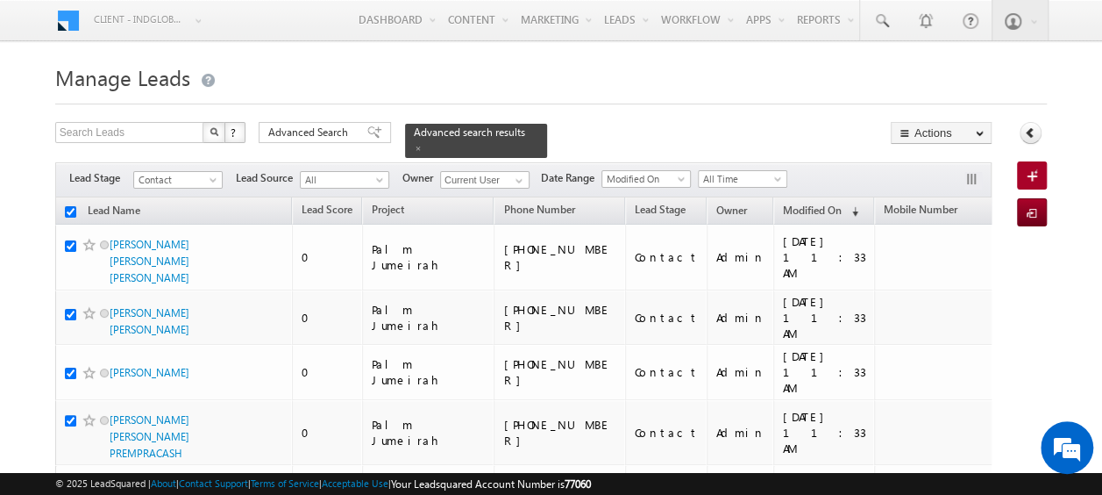
checkbox input "true"
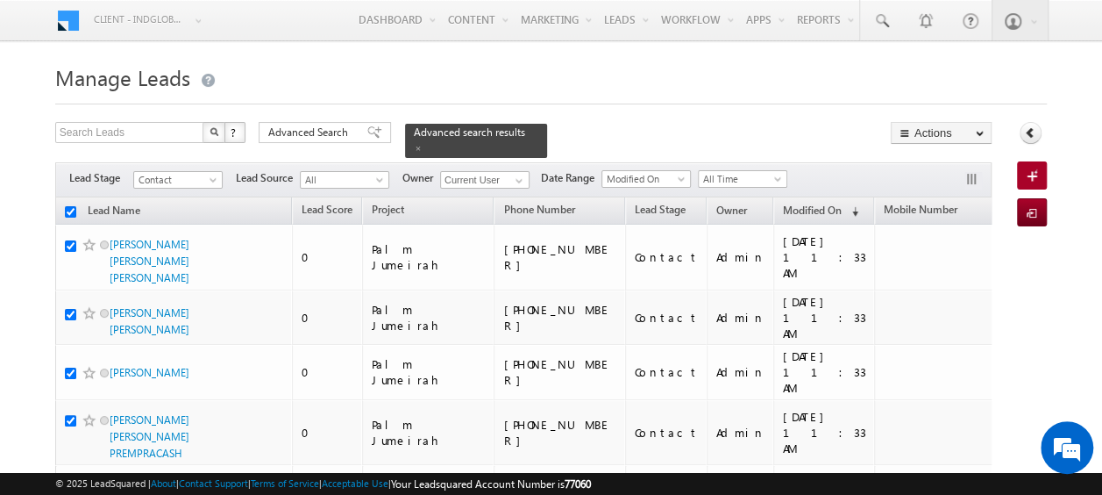
checkbox input "true"
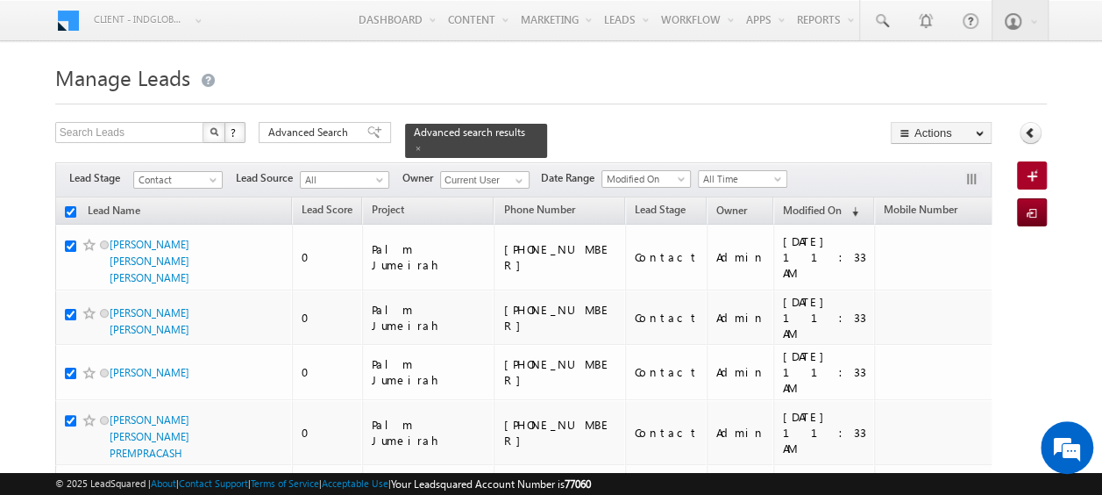
checkbox input "true"
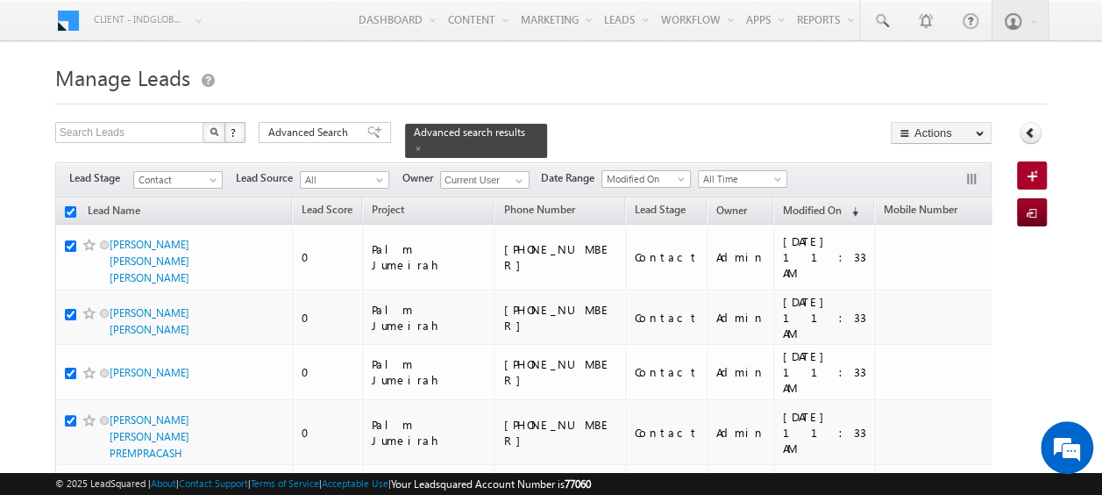
checkbox input "true"
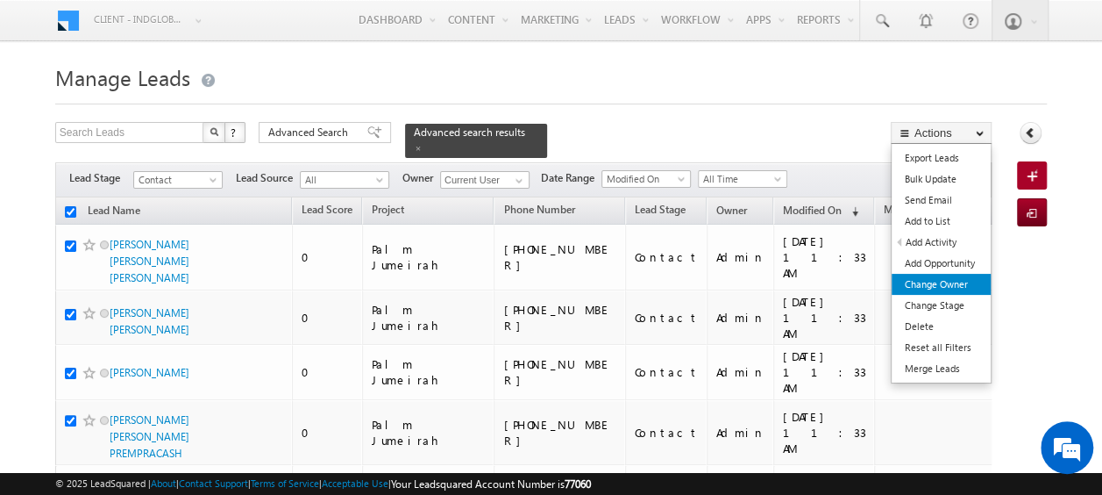
click at [942, 281] on link "Change Owner" at bounding box center [941, 284] width 99 height 21
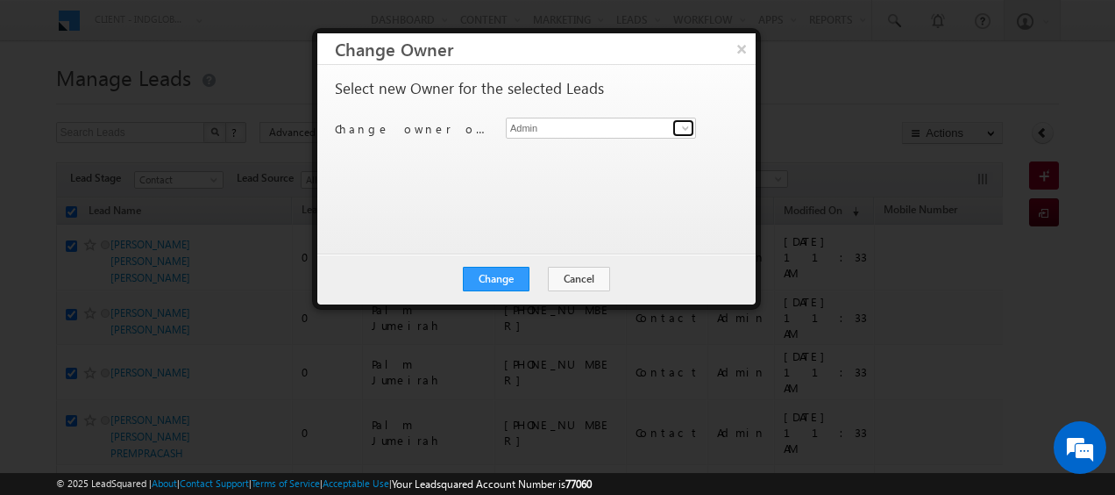
click at [688, 128] on span at bounding box center [686, 128] width 14 height 14
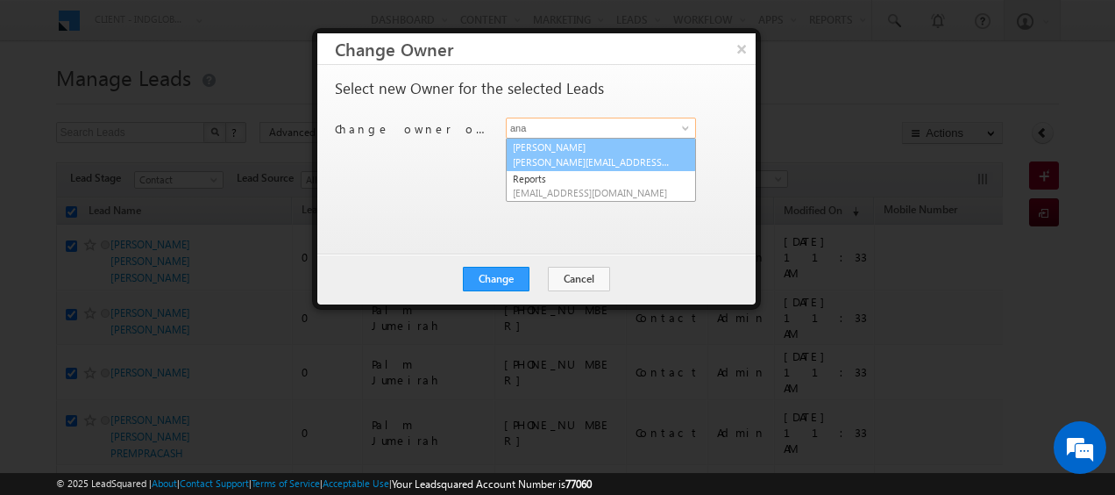
click at [574, 149] on link "[PERSON_NAME] [PERSON_NAME][EMAIL_ADDRESS][DOMAIN_NAME]" at bounding box center [601, 154] width 190 height 33
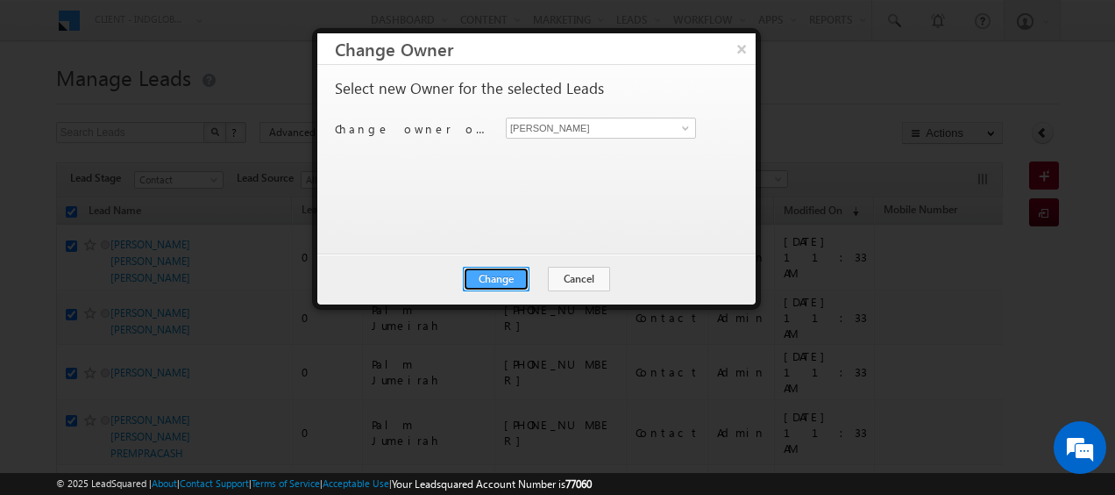
click at [493, 284] on button "Change" at bounding box center [496, 279] width 67 height 25
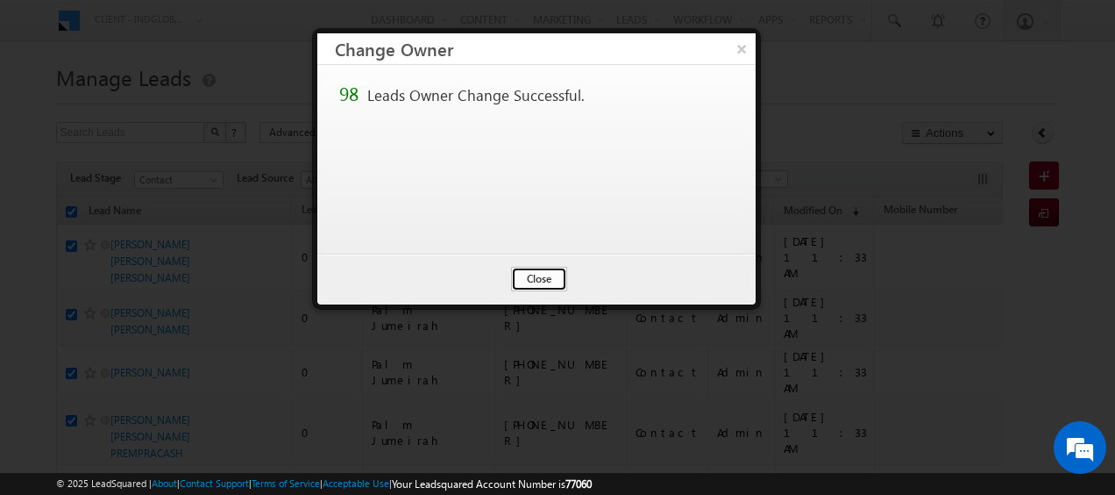
click at [523, 274] on button "Close" at bounding box center [539, 279] width 56 height 25
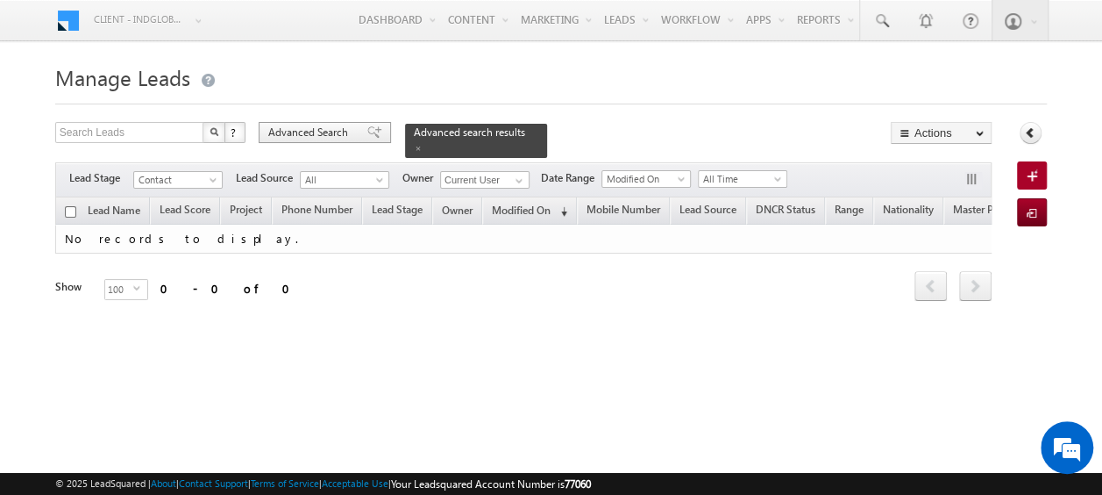
click at [324, 128] on span "Advanced Search" at bounding box center [310, 133] width 85 height 16
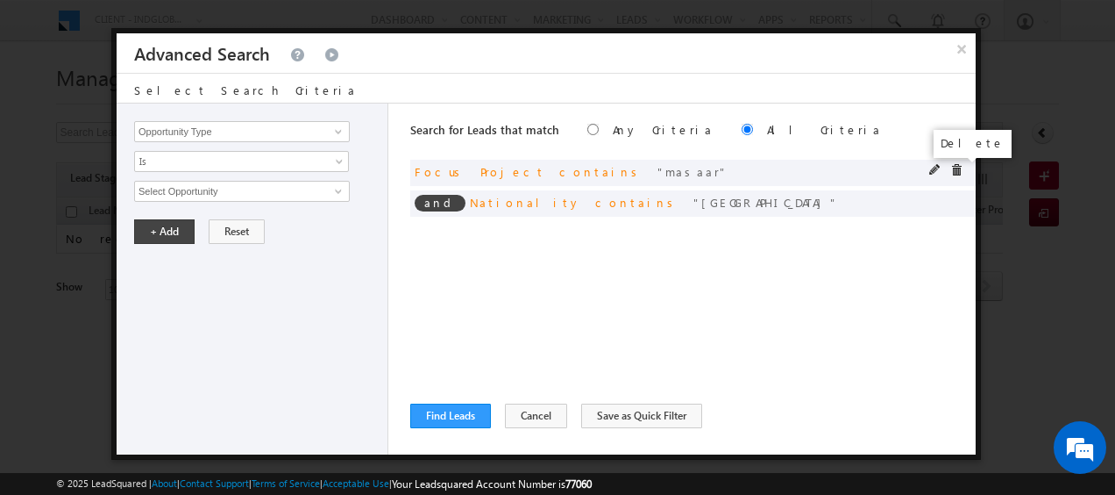
click at [952, 170] on span at bounding box center [957, 170] width 12 height 12
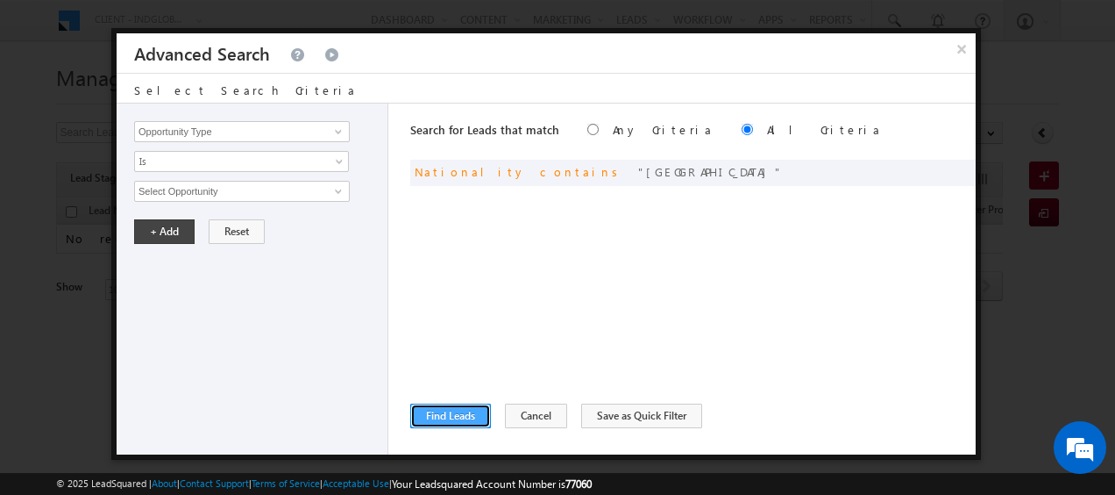
click at [458, 416] on button "Find Leads" at bounding box center [450, 415] width 81 height 25
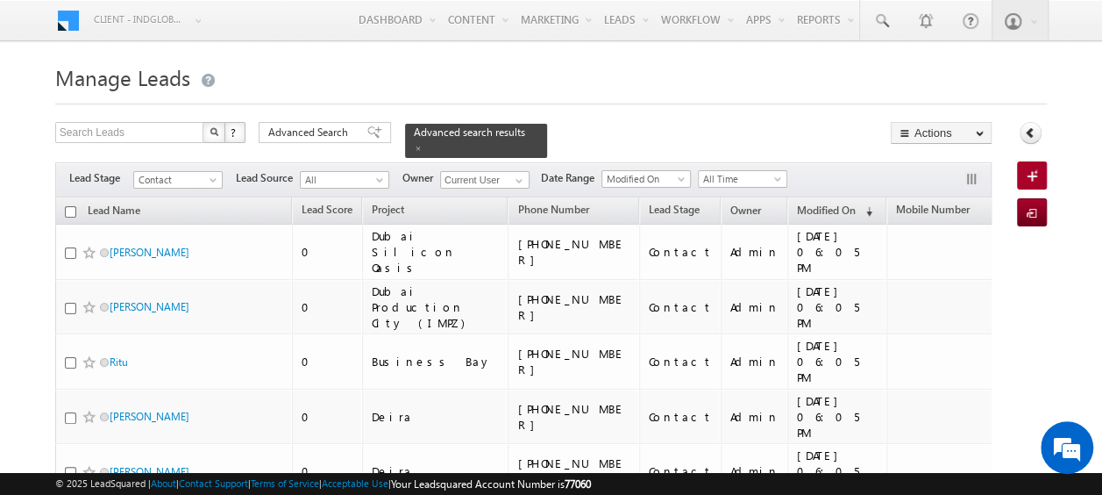
click at [67, 206] on input "checkbox" at bounding box center [70, 211] width 11 height 11
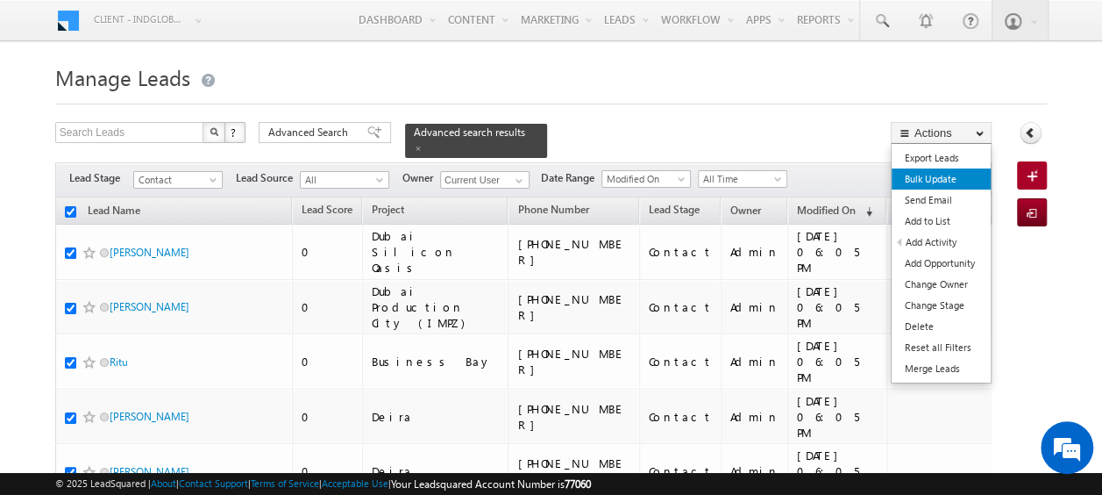
click at [930, 175] on link "Bulk Update" at bounding box center [941, 178] width 99 height 21
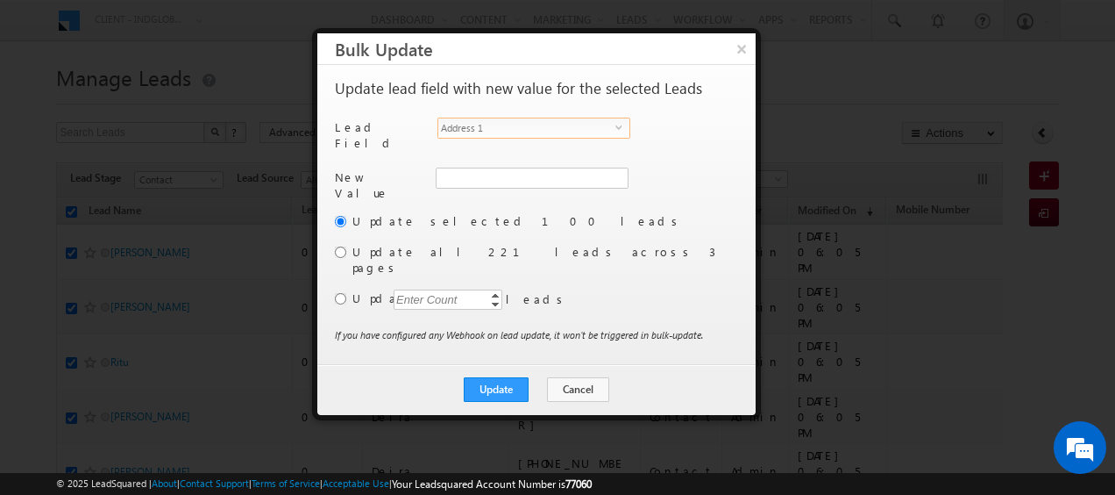
click at [620, 132] on span "select" at bounding box center [623, 133] width 14 height 30
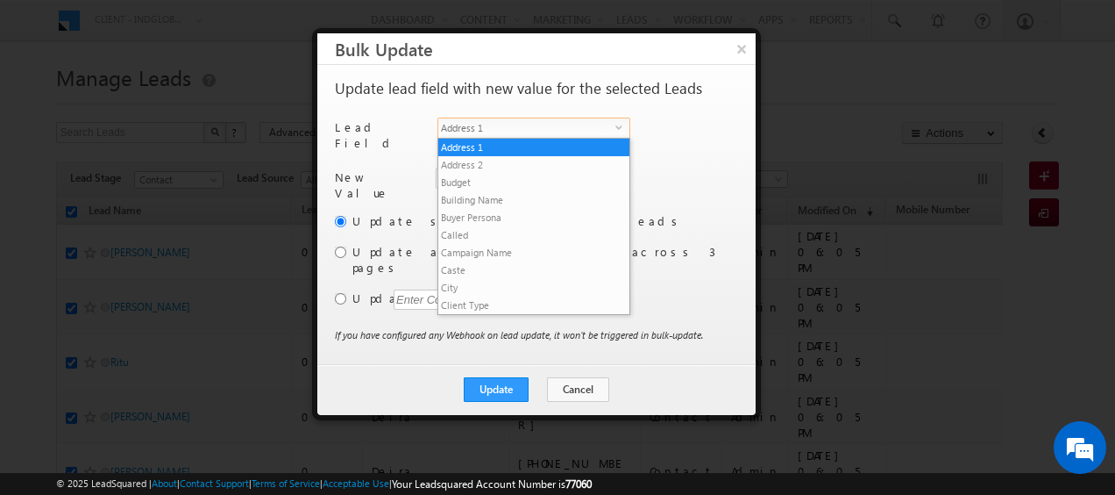
scroll to position [685, 0]
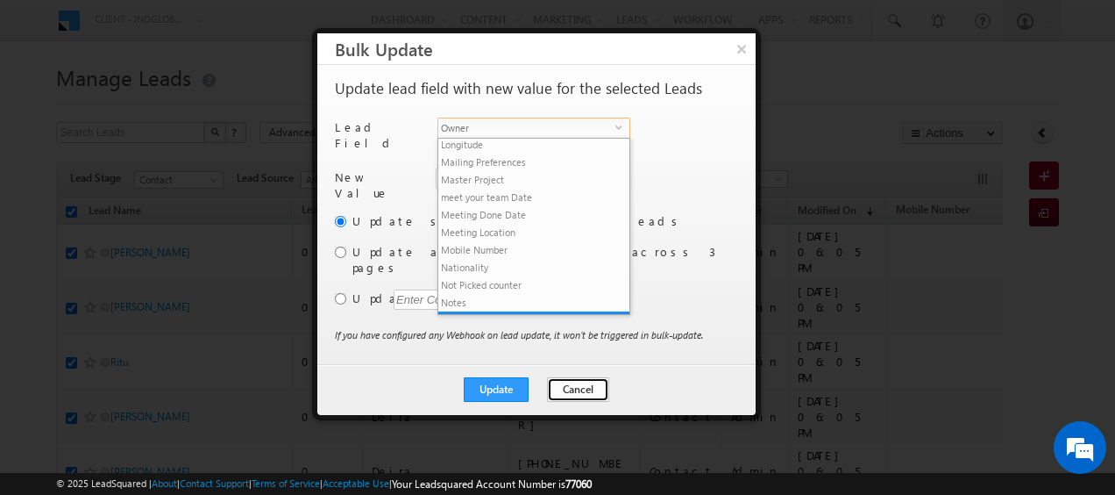
click at [575, 377] on button "Cancel" at bounding box center [578, 389] width 62 height 25
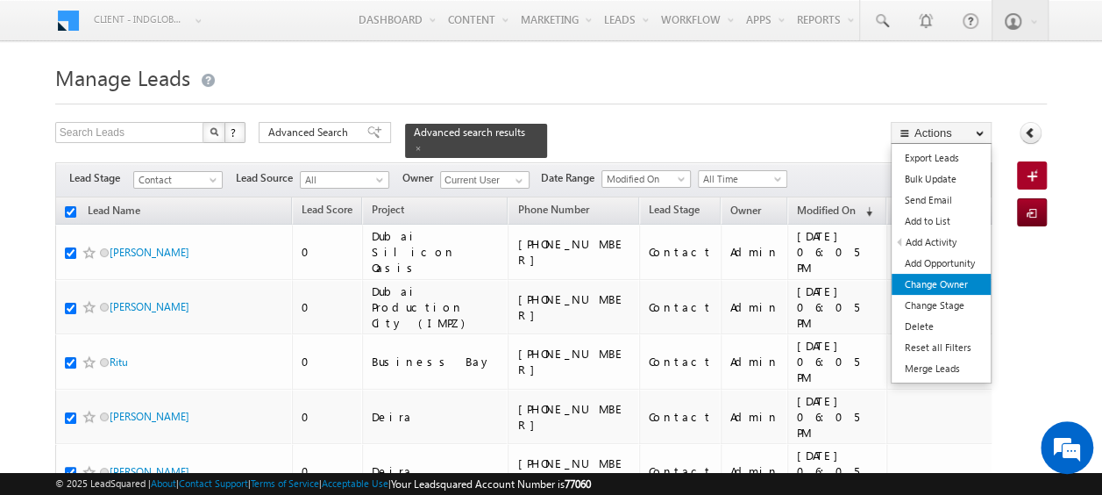
click at [944, 279] on link "Change Owner" at bounding box center [941, 284] width 99 height 21
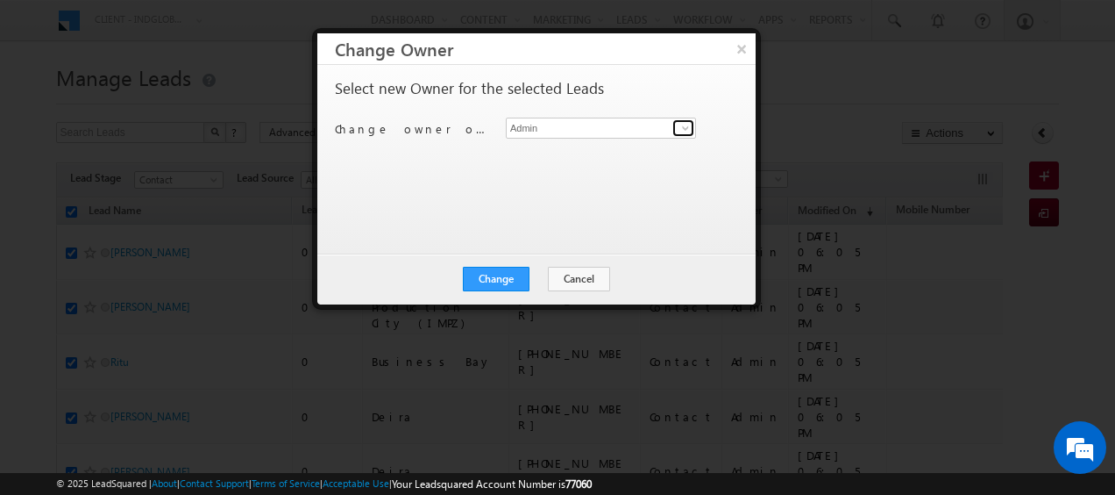
click at [688, 130] on span at bounding box center [686, 128] width 14 height 14
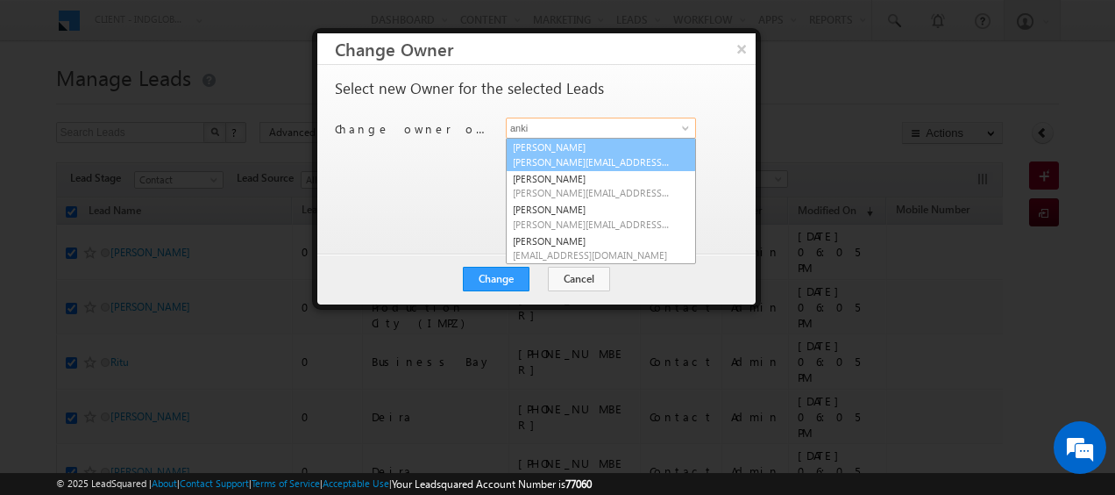
click at [575, 144] on link "Ankit Singh [EMAIL_ADDRESS][PERSON_NAME][DOMAIN_NAME]" at bounding box center [601, 154] width 190 height 33
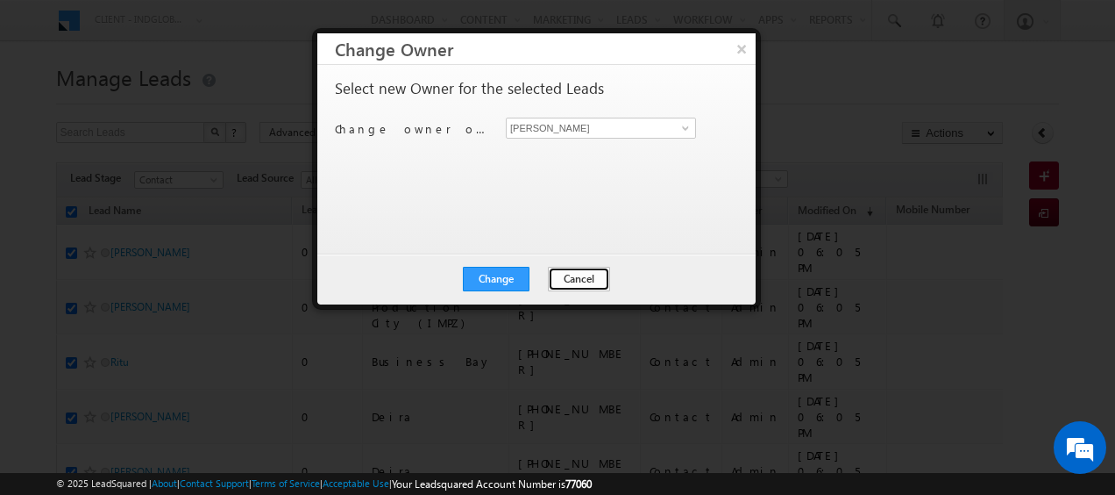
click at [580, 277] on button "Cancel" at bounding box center [579, 279] width 62 height 25
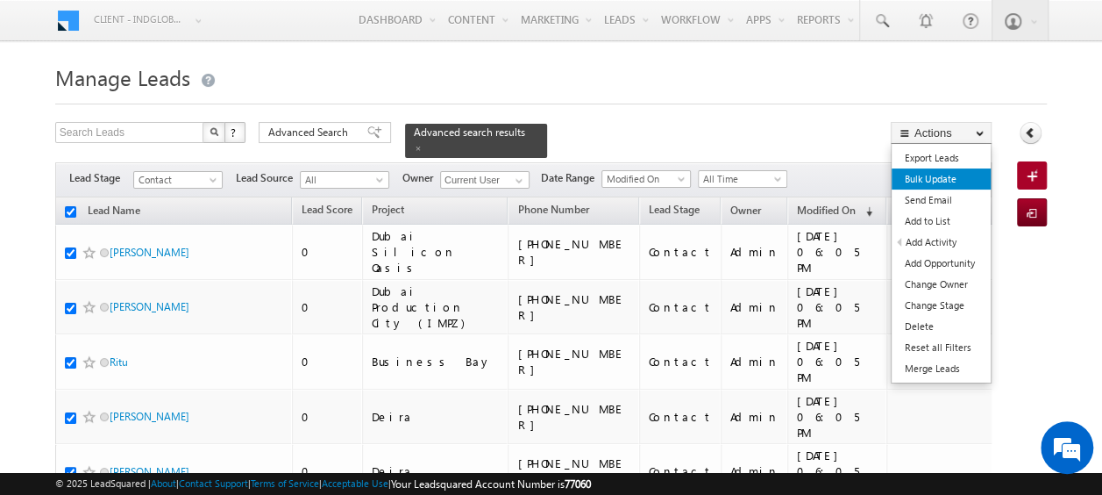
click at [943, 182] on link "Bulk Update" at bounding box center [941, 178] width 99 height 21
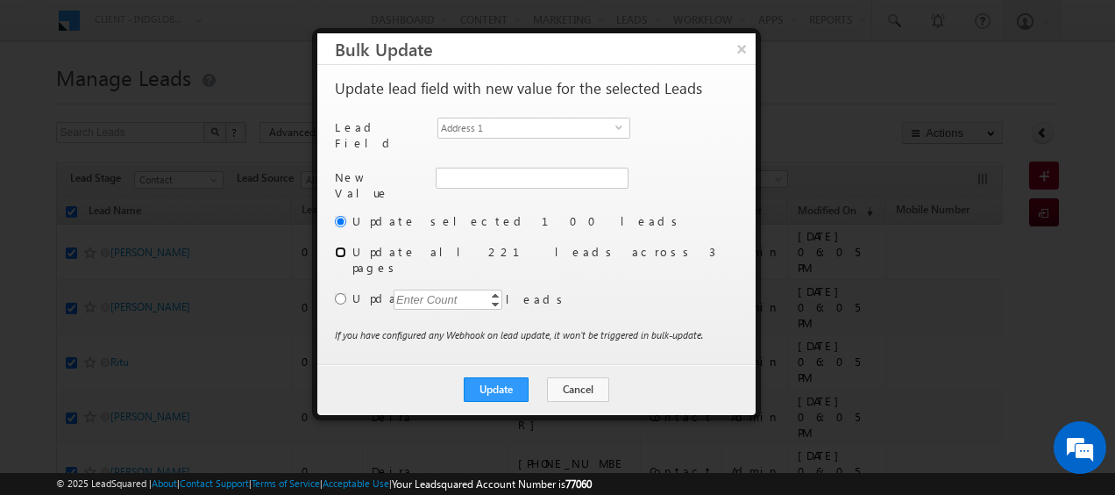
click at [341, 246] on input "radio" at bounding box center [340, 251] width 11 height 11
click at [621, 120] on span "select" at bounding box center [623, 133] width 14 height 30
click at [615, 175] on span at bounding box center [616, 178] width 14 height 14
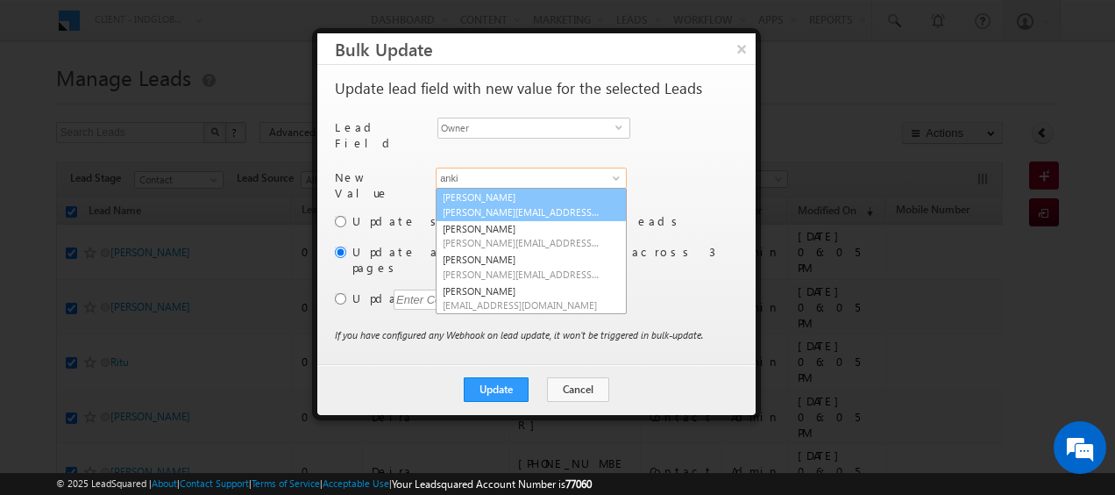
click at [495, 205] on span "[PERSON_NAME][EMAIL_ADDRESS][PERSON_NAME][DOMAIN_NAME]" at bounding box center [522, 211] width 158 height 13
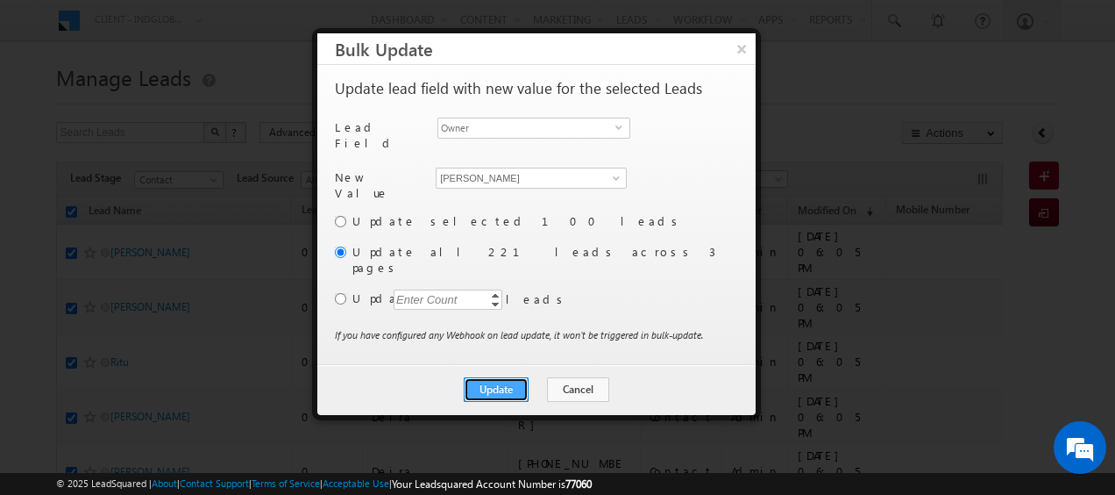
click at [509, 377] on button "Update" at bounding box center [496, 389] width 65 height 25
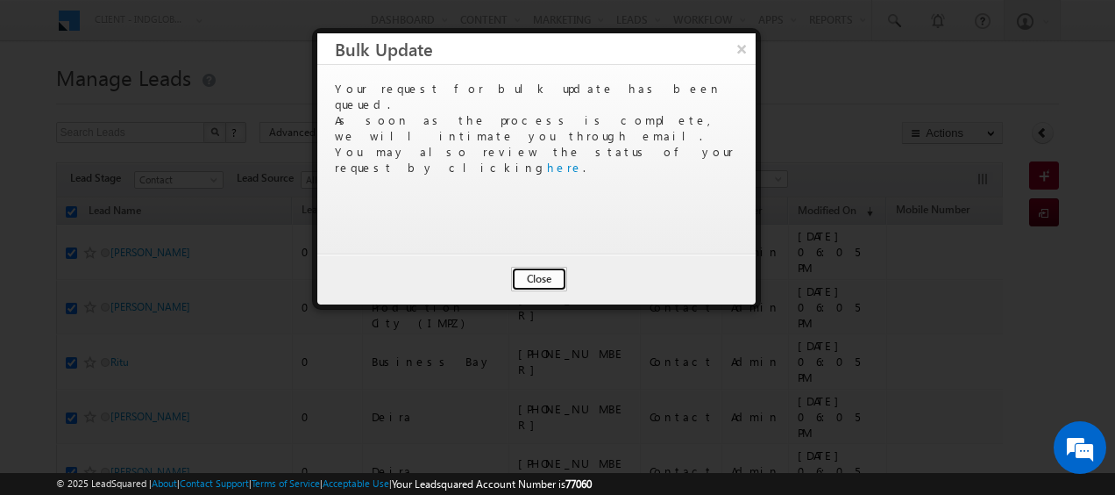
click at [533, 276] on button "Close" at bounding box center [539, 279] width 56 height 25
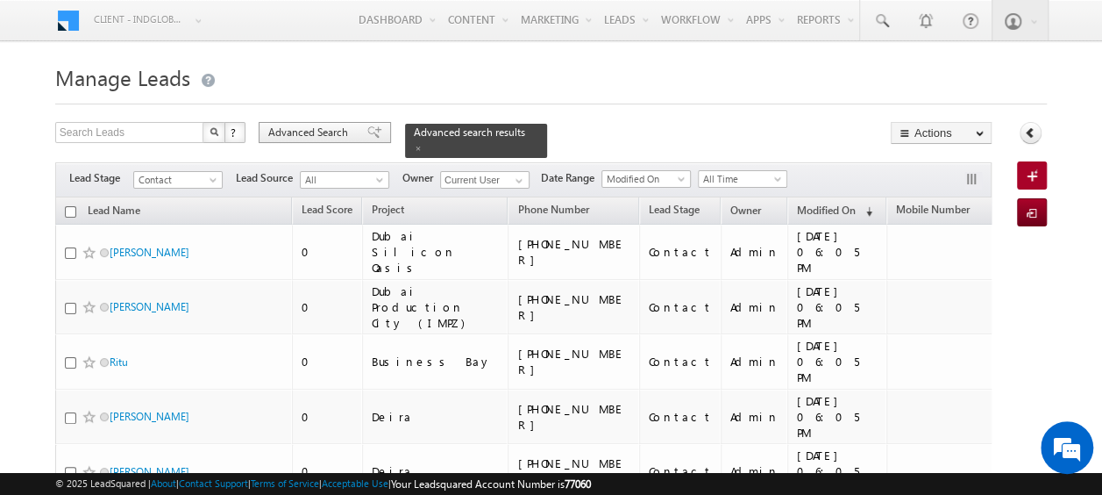
click at [311, 130] on span "Advanced Search" at bounding box center [310, 133] width 85 height 16
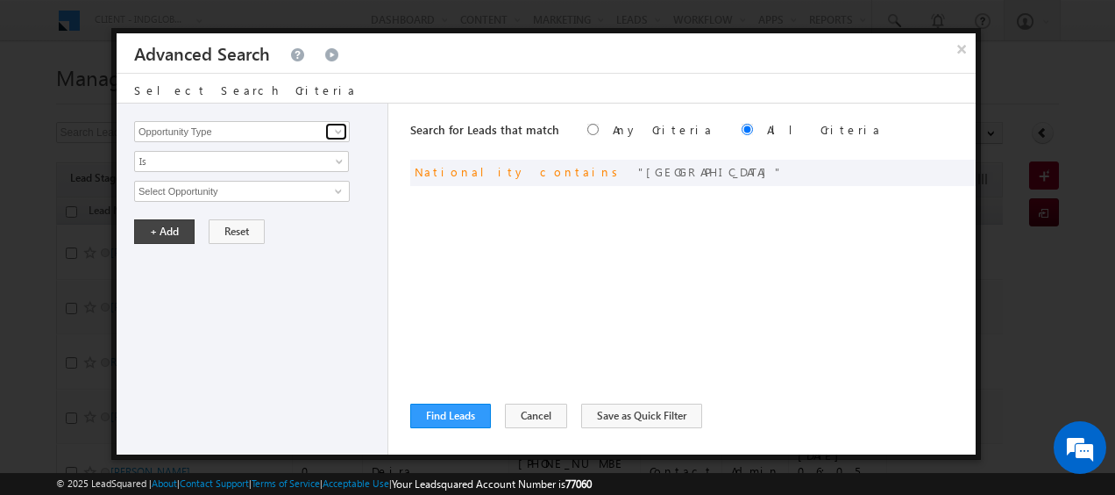
click at [333, 131] on span at bounding box center [338, 132] width 14 height 14
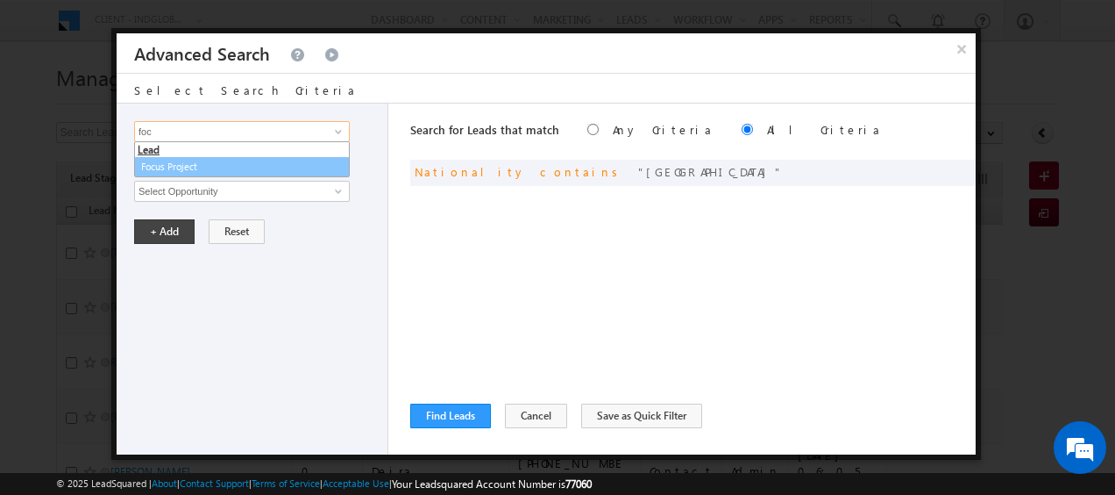
click at [215, 158] on link "Focus Project" at bounding box center [242, 167] width 216 height 20
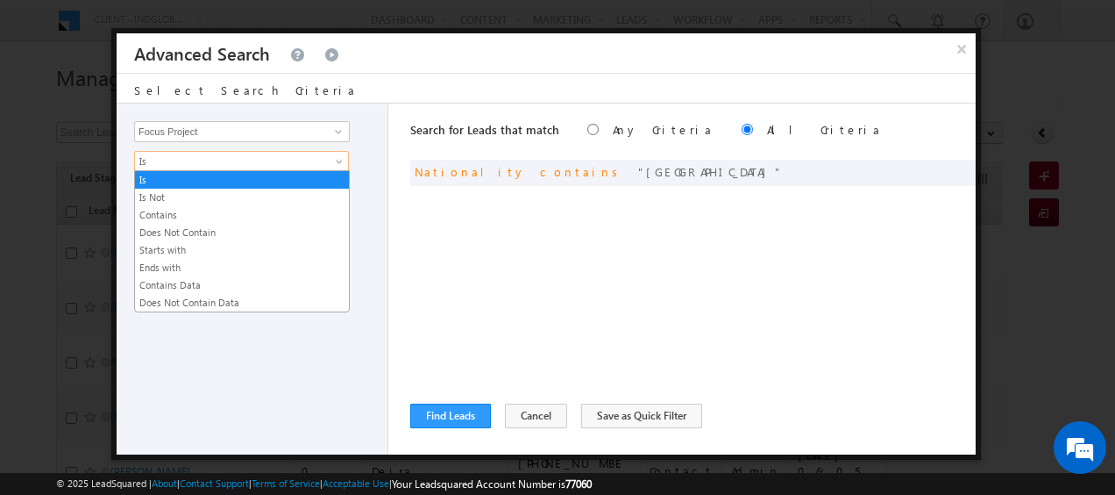
click at [329, 163] on link "Is" at bounding box center [241, 161] width 215 height 21
click at [164, 212] on link "Contains" at bounding box center [242, 215] width 214 height 16
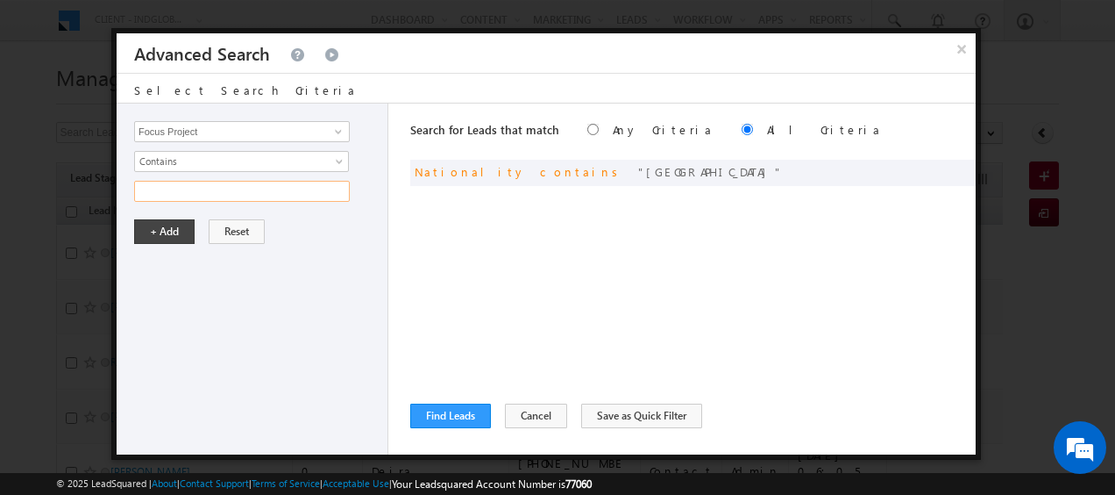
click at [210, 196] on input "text" at bounding box center [242, 191] width 216 height 21
click at [954, 172] on span at bounding box center [957, 170] width 12 height 12
click at [168, 232] on button "+ Add" at bounding box center [164, 231] width 61 height 25
click at [458, 415] on button "Find Leads" at bounding box center [450, 415] width 81 height 25
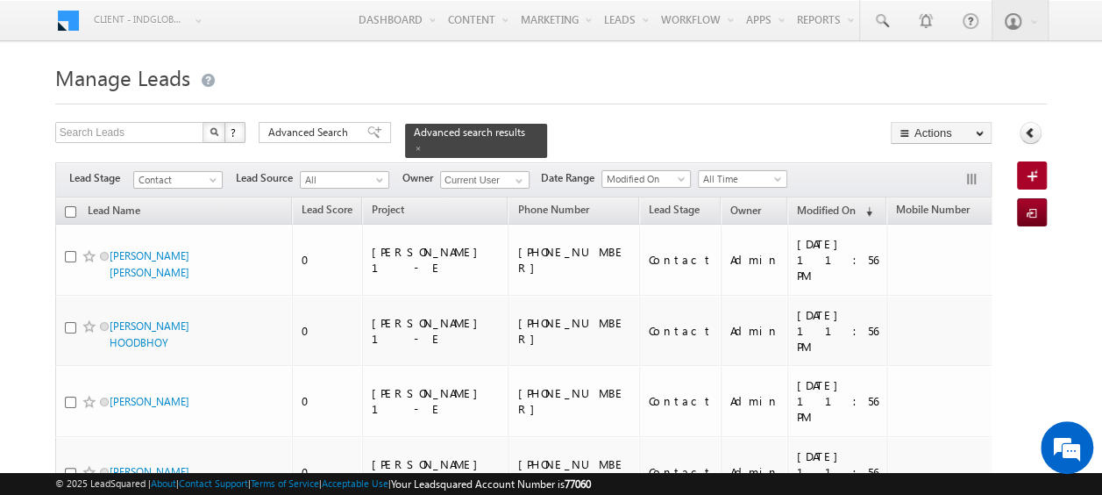
click at [72, 206] on input "checkbox" at bounding box center [70, 211] width 11 height 11
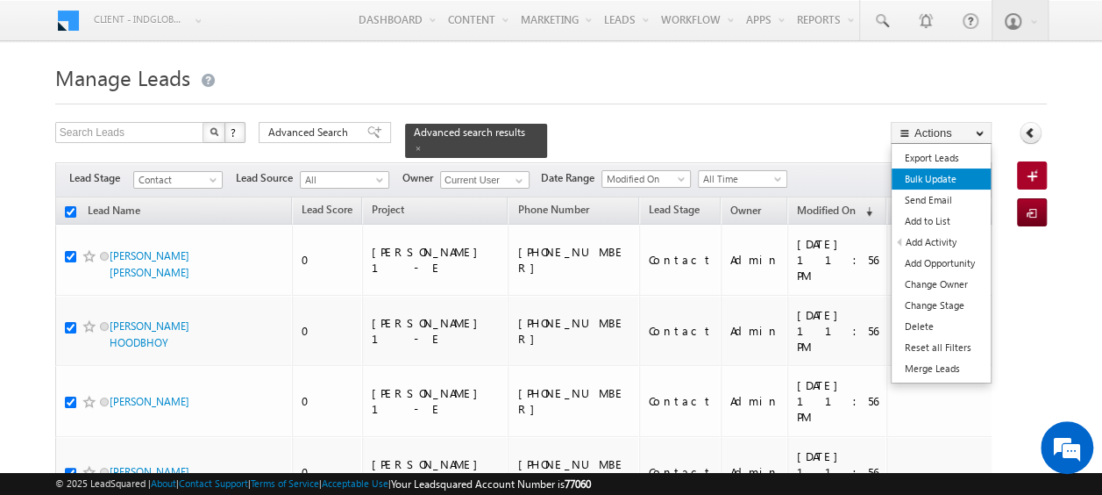
click at [945, 184] on link "Bulk Update" at bounding box center [941, 178] width 99 height 21
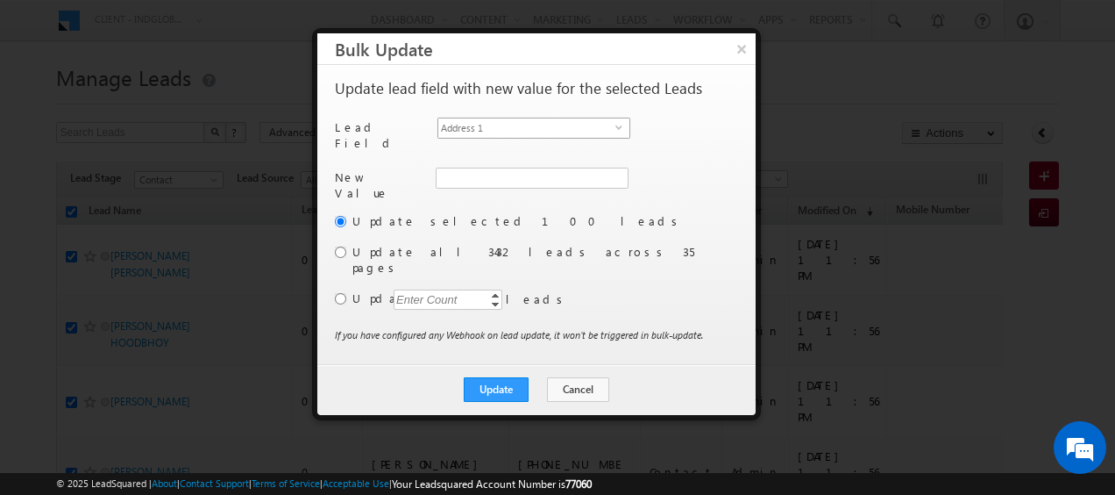
click at [617, 127] on span "select" at bounding box center [623, 127] width 14 height 8
click at [620, 172] on span at bounding box center [616, 178] width 14 height 14
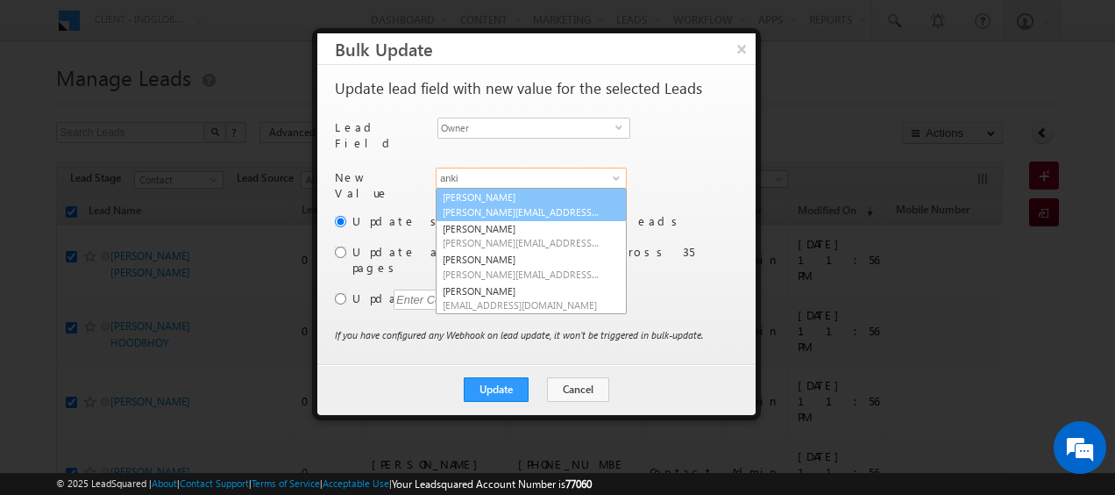
click at [484, 188] on link "Ankit Singh [EMAIL_ADDRESS][PERSON_NAME][DOMAIN_NAME]" at bounding box center [531, 204] width 191 height 33
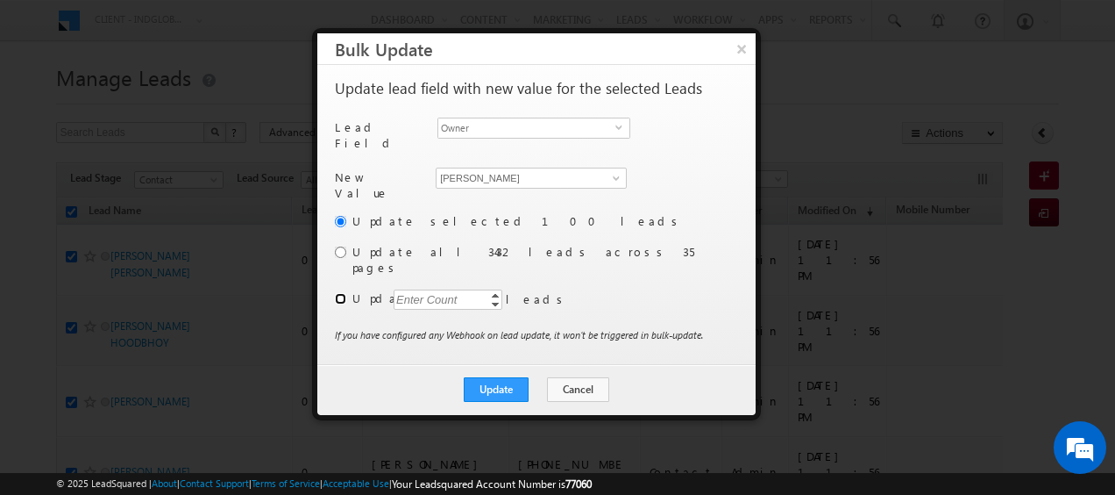
click at [343, 293] on input "radio" at bounding box center [340, 298] width 11 height 11
click at [440, 289] on div "Enter Count" at bounding box center [427, 299] width 67 height 20
click at [489, 377] on button "Update" at bounding box center [496, 389] width 65 height 25
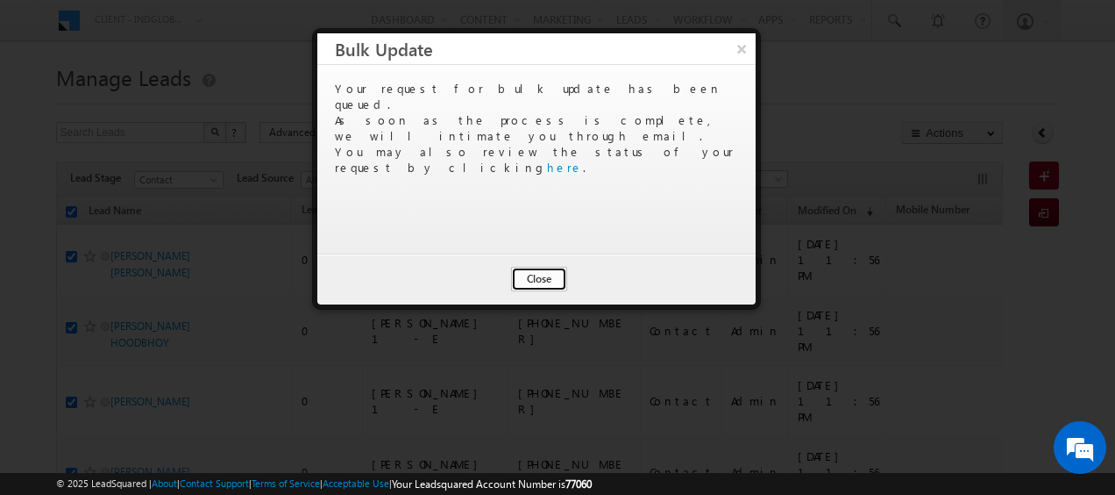
click at [538, 281] on button "Close" at bounding box center [539, 279] width 56 height 25
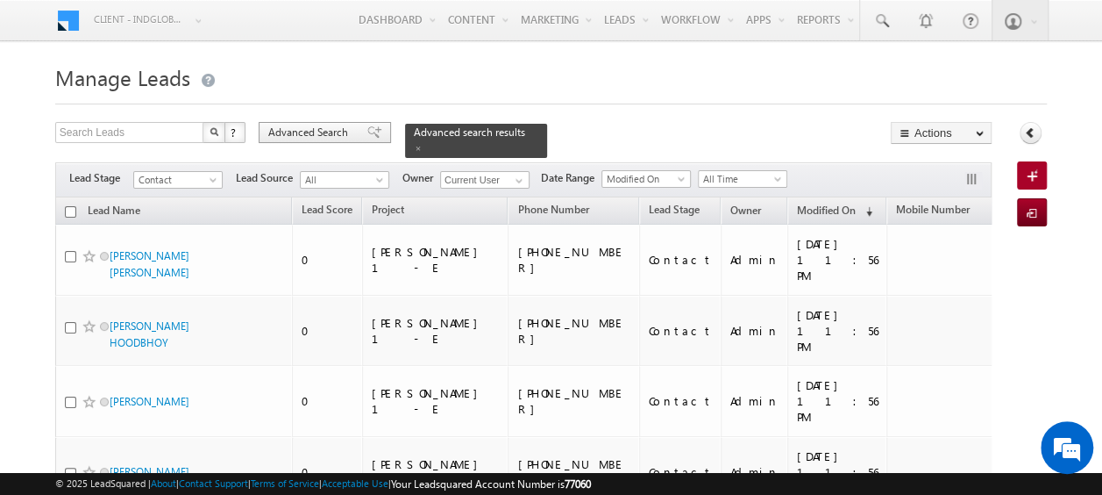
click at [301, 129] on span "Advanced Search" at bounding box center [310, 133] width 85 height 16
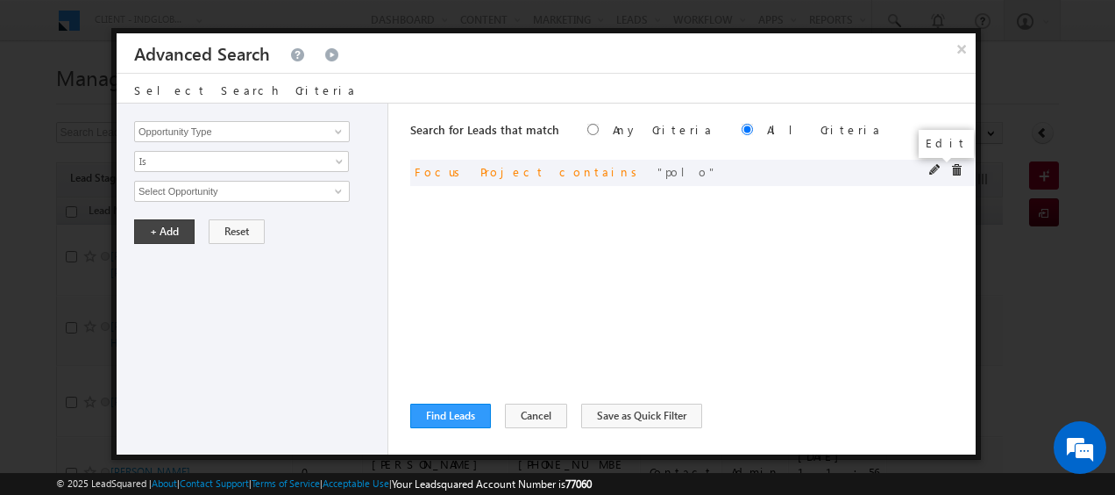
click at [931, 168] on span at bounding box center [936, 170] width 12 height 12
drag, startPoint x: 172, startPoint y: 191, endPoint x: 74, endPoint y: 173, distance: 99.9
click at [164, 227] on button "+ Add" at bounding box center [164, 231] width 61 height 25
click at [470, 414] on button "Find Leads" at bounding box center [450, 415] width 81 height 25
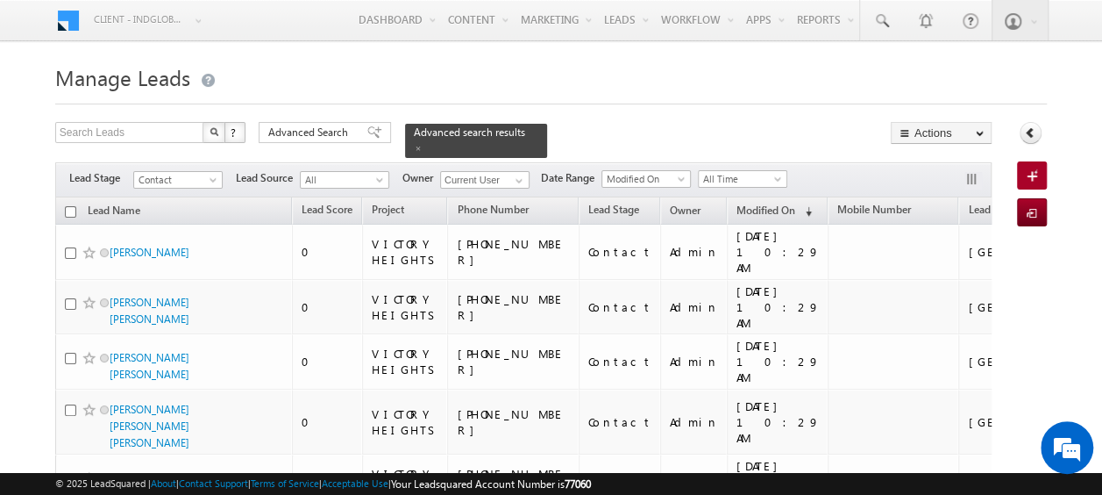
click at [68, 206] on input "checkbox" at bounding box center [70, 211] width 11 height 11
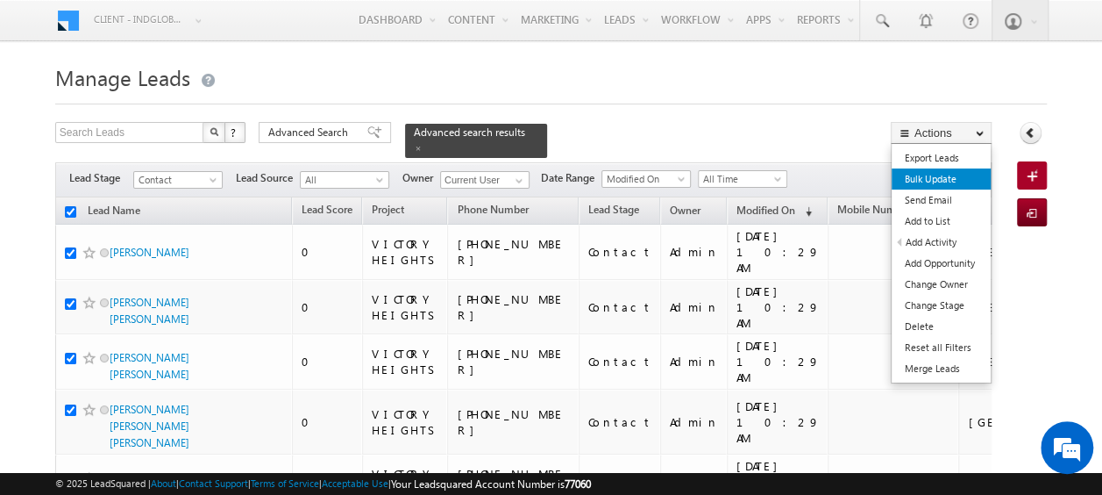
click at [955, 182] on link "Bulk Update" at bounding box center [941, 178] width 99 height 21
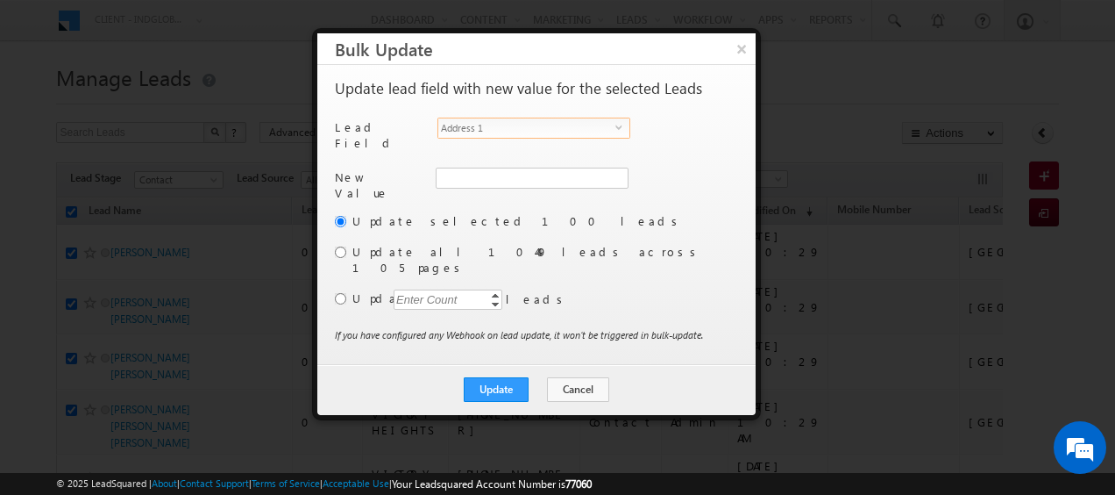
click at [619, 125] on span "select" at bounding box center [623, 127] width 14 height 8
click at [612, 172] on span at bounding box center [616, 178] width 14 height 14
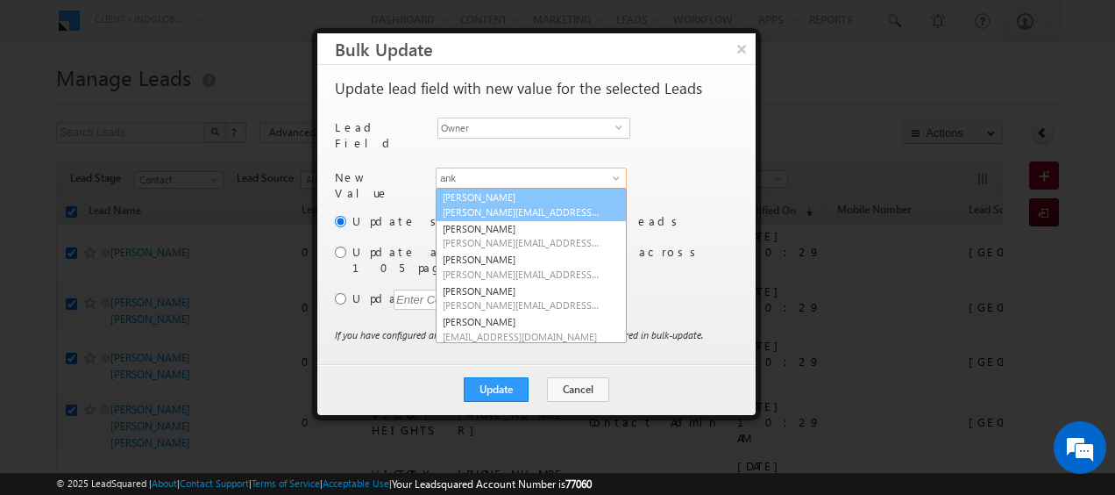
click at [509, 193] on link "Ankit Singh [EMAIL_ADDRESS][PERSON_NAME][DOMAIN_NAME]" at bounding box center [531, 204] width 191 height 33
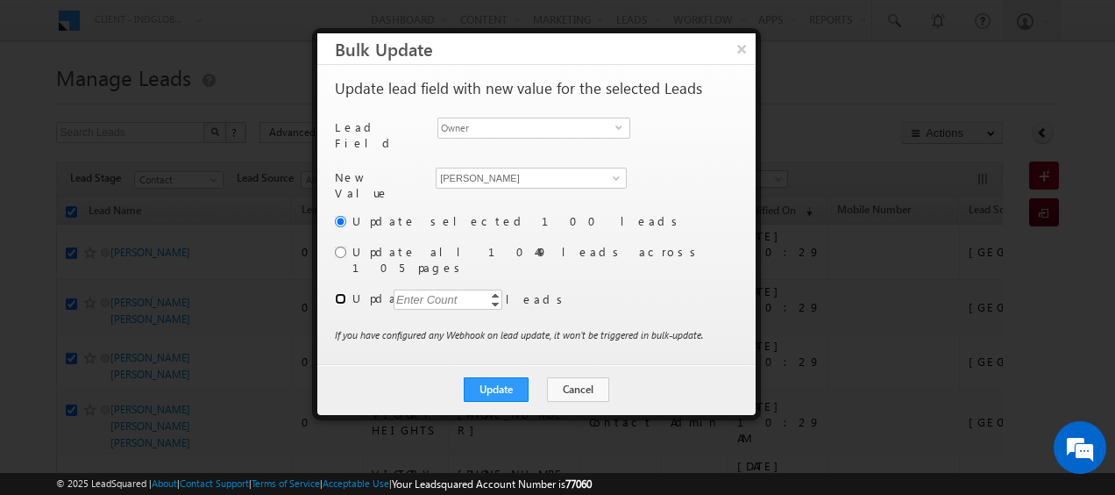
click at [337, 293] on input "radio" at bounding box center [340, 298] width 11 height 11
click at [410, 289] on div "Enter Count" at bounding box center [427, 299] width 67 height 20
click at [510, 377] on button "Update" at bounding box center [496, 389] width 65 height 25
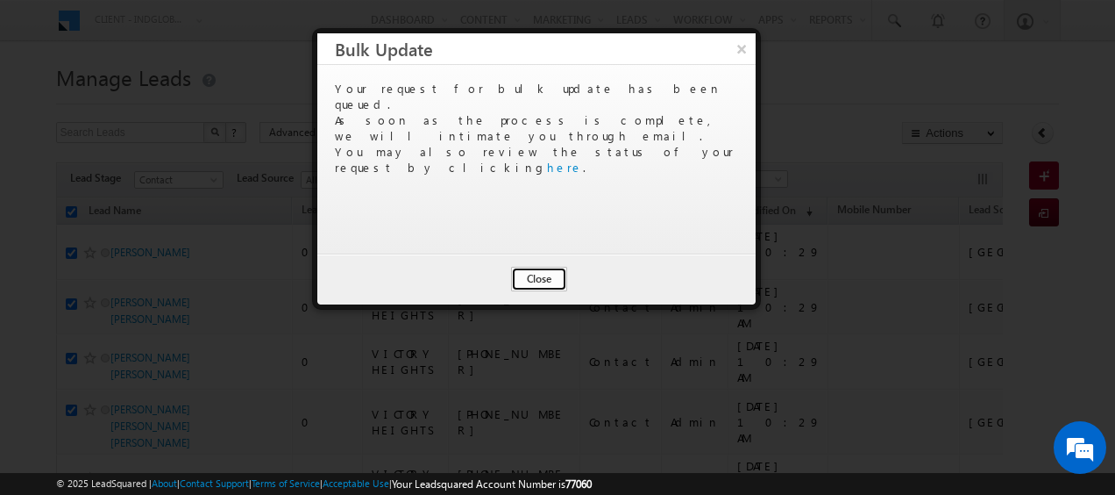
click at [554, 279] on button "Close" at bounding box center [539, 279] width 56 height 25
